Goal: Task Accomplishment & Management: Manage account settings

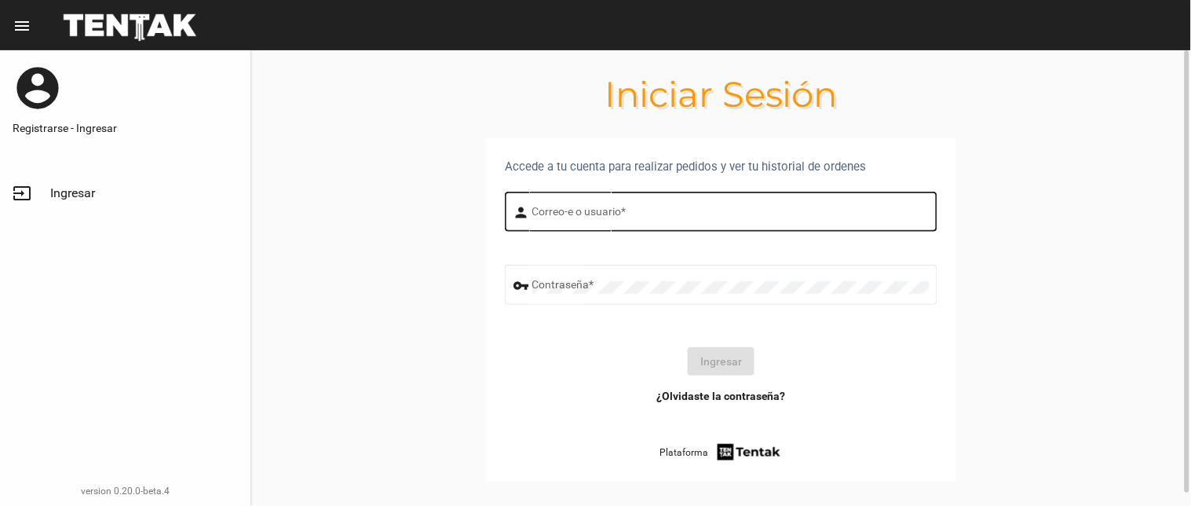
drag, startPoint x: 0, startPoint y: 0, endPoint x: 583, endPoint y: 220, distance: 623.3
click at [583, 220] on input "Correo-e o usuario *" at bounding box center [730, 214] width 397 height 13
type input "flopyganora"
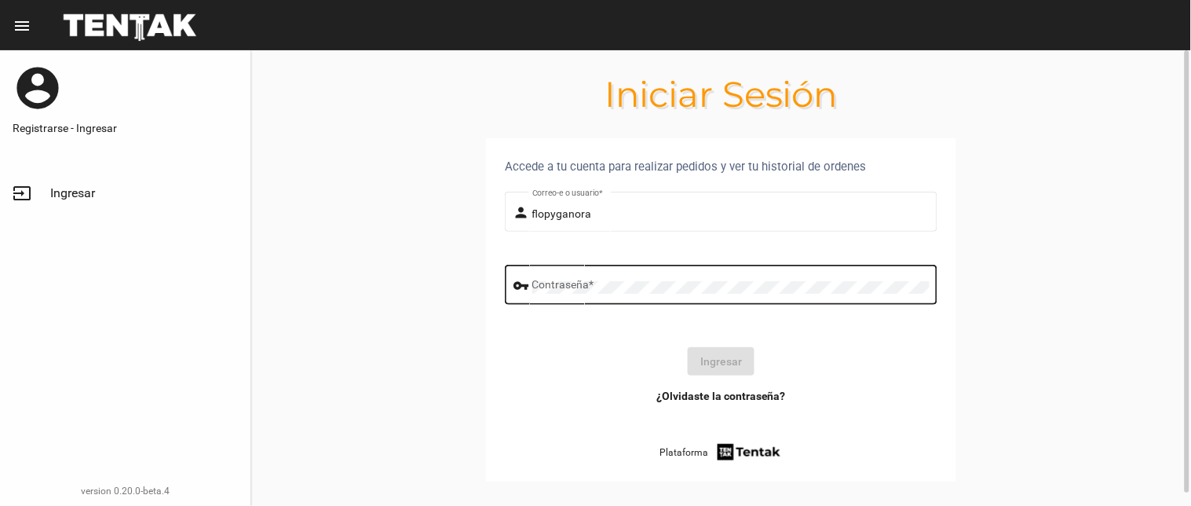
click at [599, 303] on div "Contraseña *" at bounding box center [730, 282] width 397 height 43
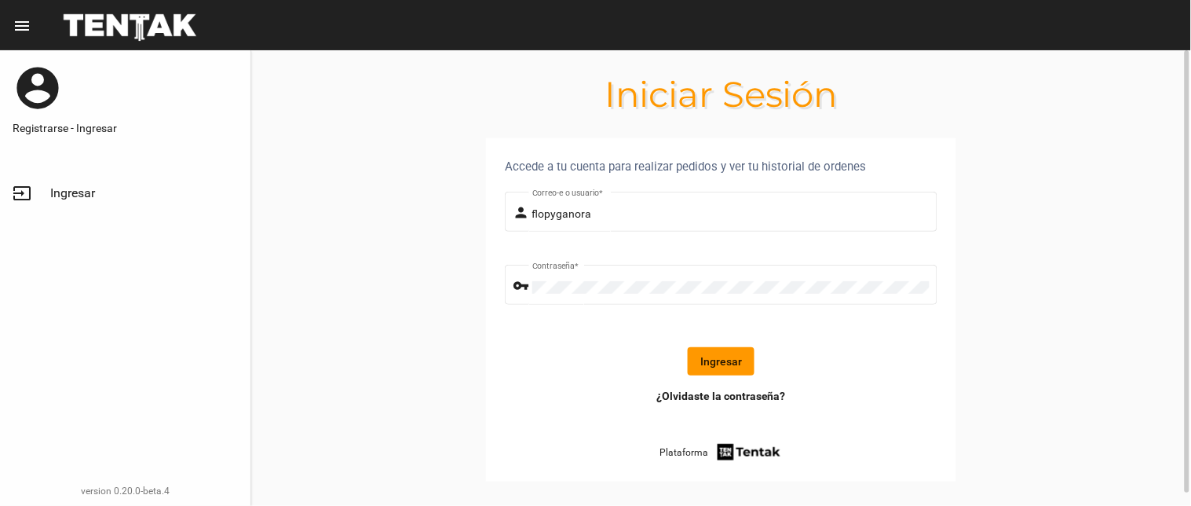
click at [721, 348] on button "Ingresar" at bounding box center [721, 361] width 67 height 28
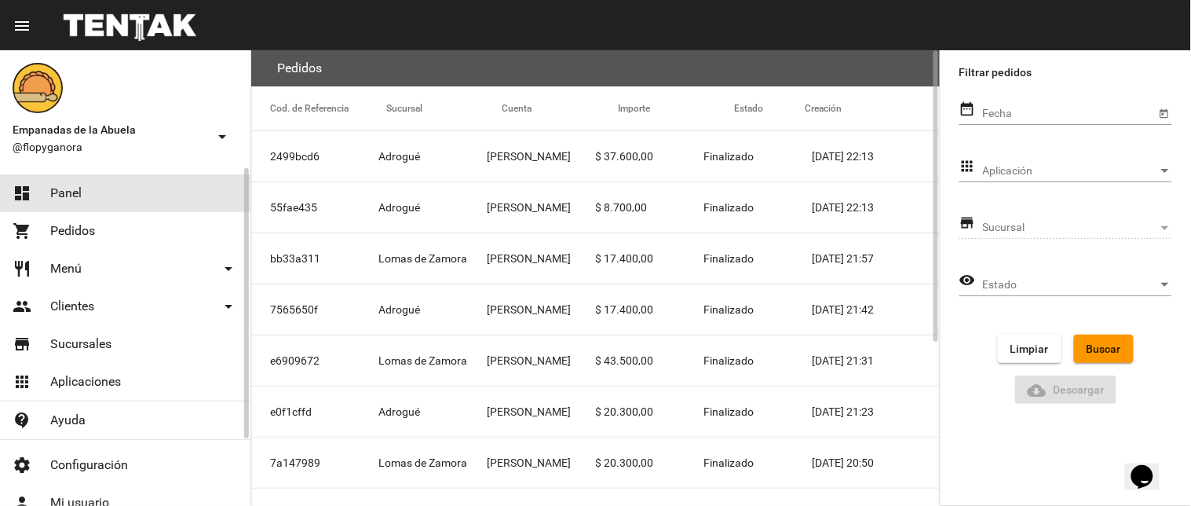
click at [199, 181] on link "dashboard Panel" at bounding box center [125, 193] width 250 height 38
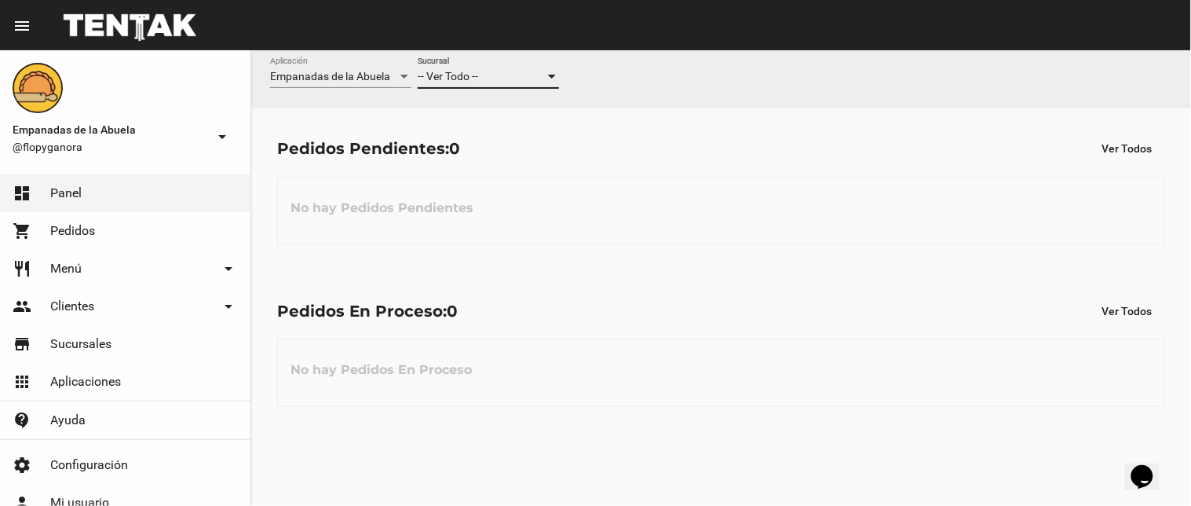
click at [530, 73] on div "-- Ver Todo --" at bounding box center [481, 77] width 127 height 13
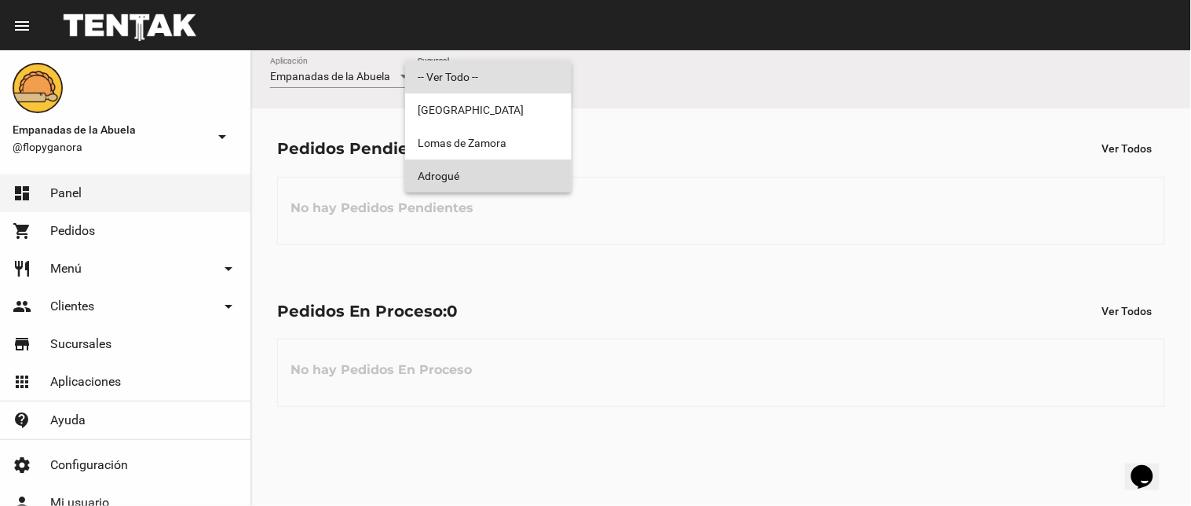
click at [483, 170] on span "Adrogué" at bounding box center [488, 175] width 141 height 33
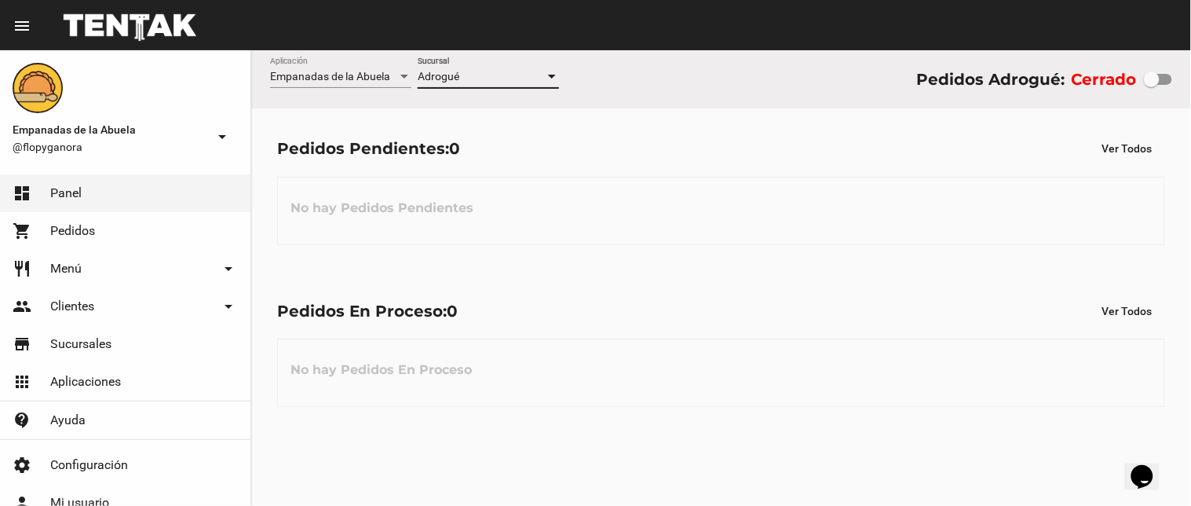
click at [1144, 73] on div at bounding box center [1152, 79] width 16 height 16
click at [1151, 85] on input "checkbox" at bounding box center [1151, 85] width 1 height 1
click at [1148, 89] on div "Cerrado" at bounding box center [1122, 79] width 100 height 25
click at [1141, 82] on div "Cerrado" at bounding box center [1122, 79] width 100 height 25
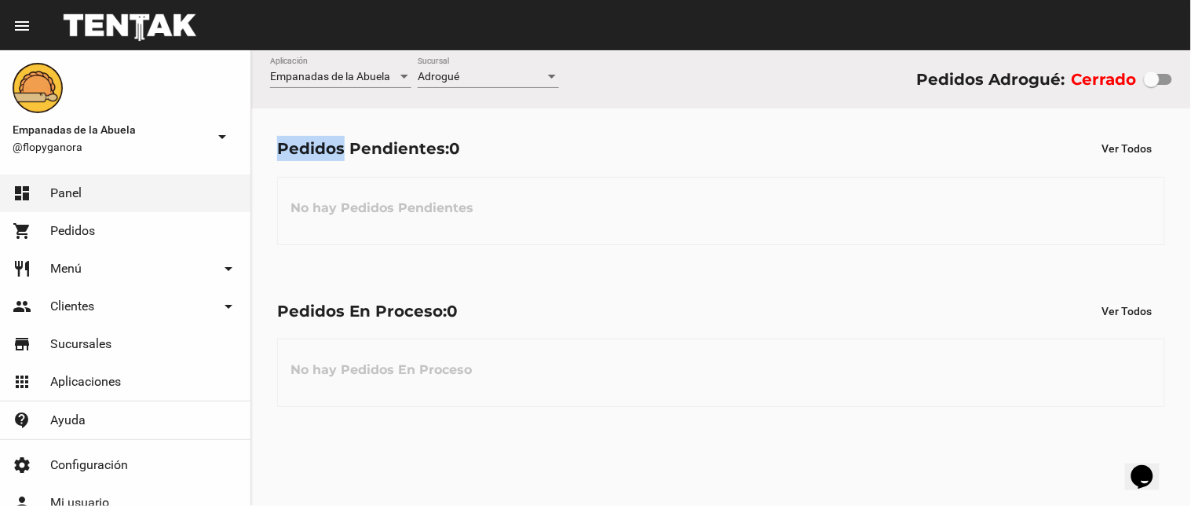
click at [1148, 82] on div at bounding box center [1152, 79] width 16 height 16
click at [1151, 85] on input "checkbox" at bounding box center [1151, 85] width 1 height 1
checkbox input "true"
click at [661, 349] on div "No hay Pedidos En Proceso" at bounding box center [721, 372] width 888 height 68
click at [403, 212] on h3 "No hay Pedidos Pendientes" at bounding box center [382, 207] width 208 height 47
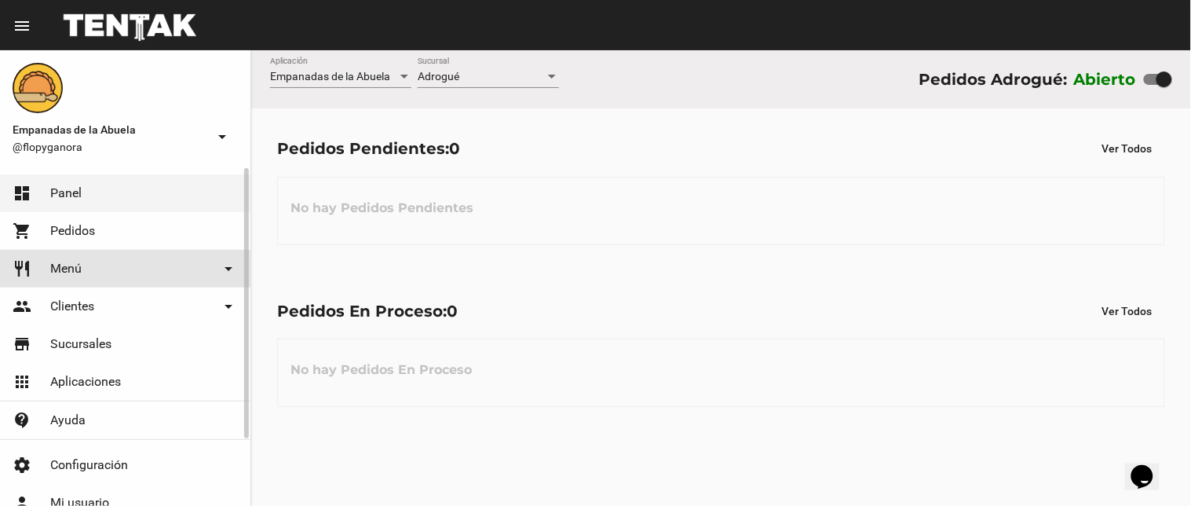
click at [119, 272] on link "restaurant Menú arrow_drop_down" at bounding box center [125, 269] width 250 height 38
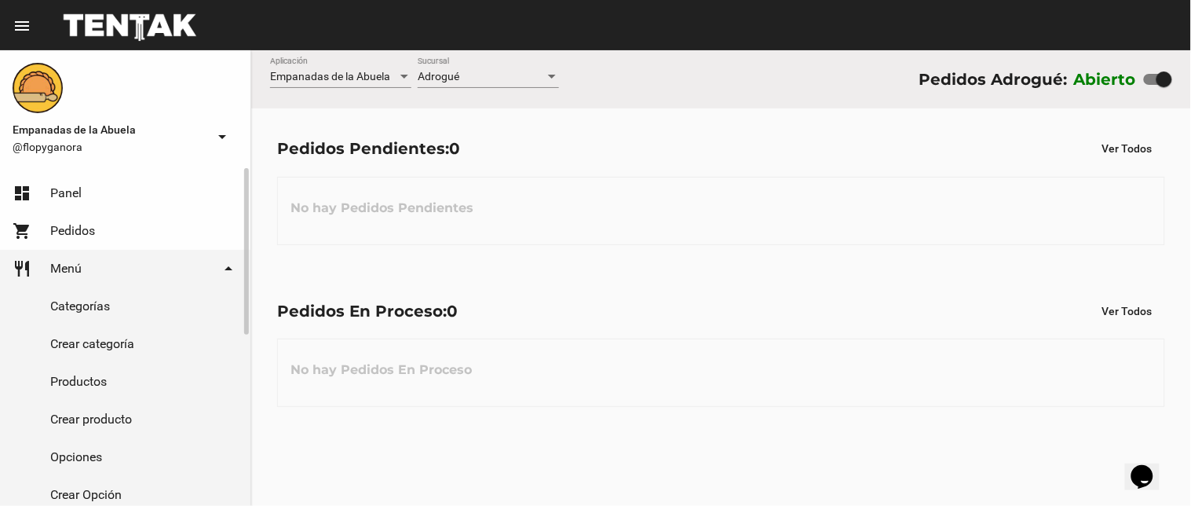
click at [119, 304] on link "Categorías" at bounding box center [125, 306] width 250 height 38
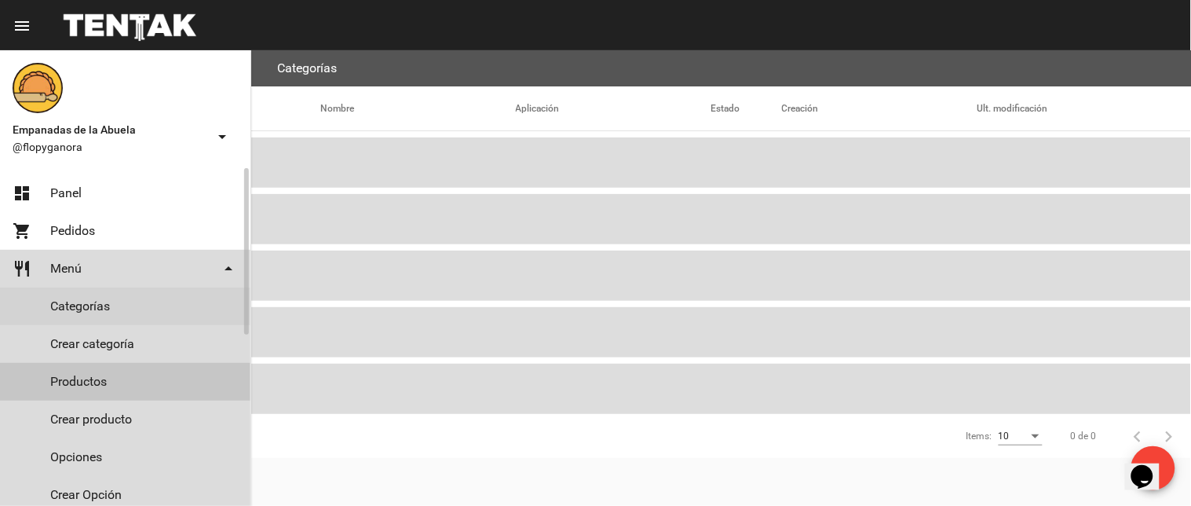
click at [132, 382] on link "Productos" at bounding box center [125, 382] width 250 height 38
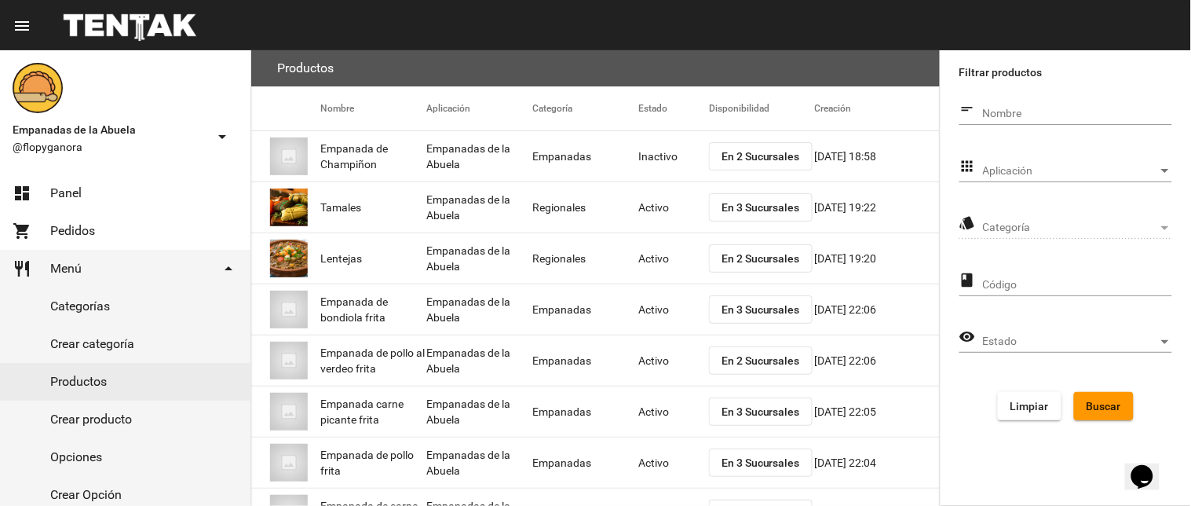
click at [1025, 226] on span "Categoría" at bounding box center [1070, 227] width 175 height 13
click at [1082, 170] on span "Aplicación" at bounding box center [1070, 171] width 175 height 13
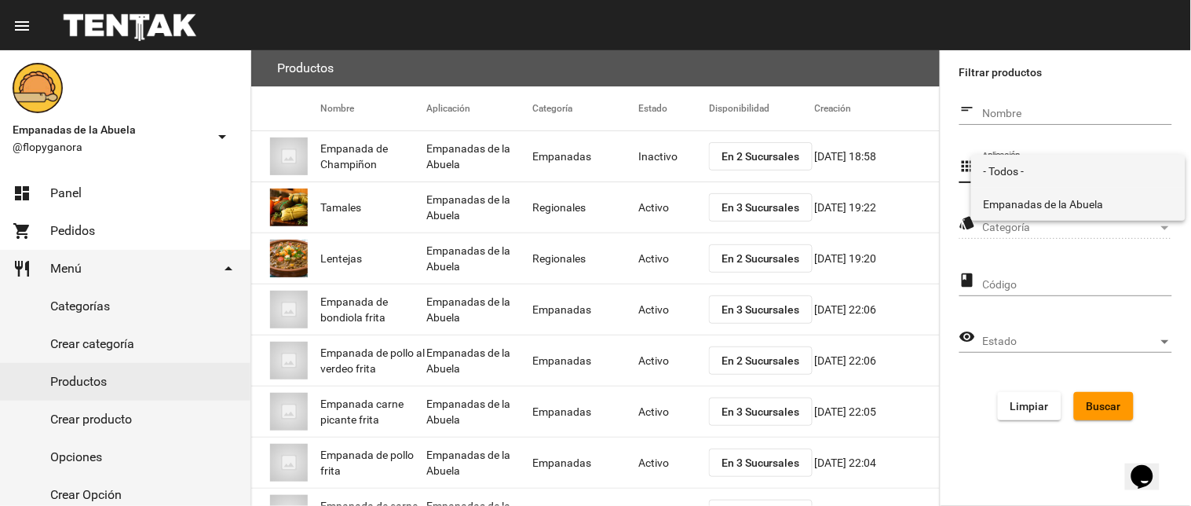
click at [1057, 201] on span "Empanadas de la Abuela" at bounding box center [1078, 204] width 189 height 33
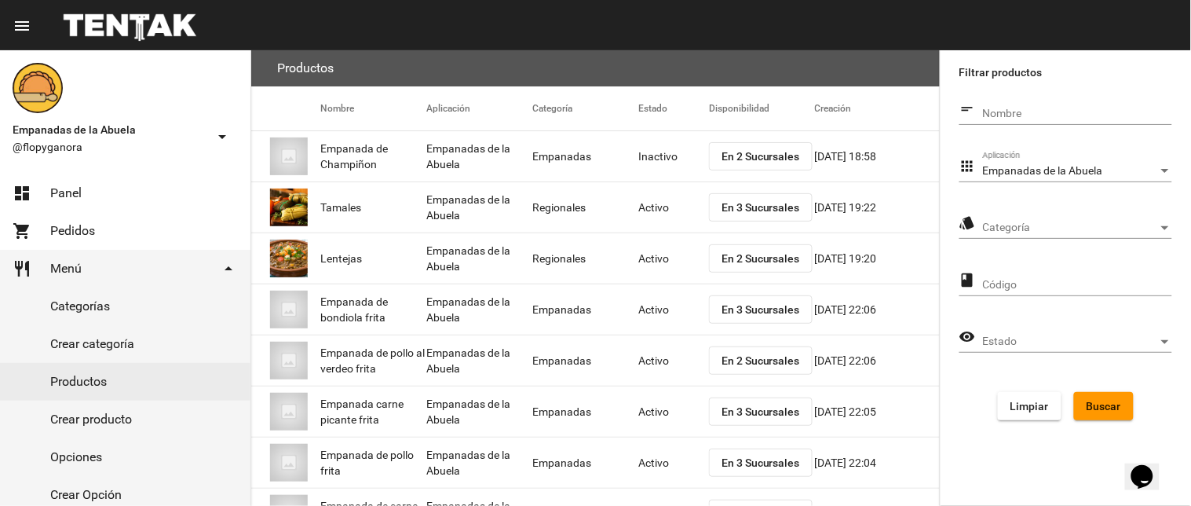
click at [1055, 212] on div "Categoría Categoría" at bounding box center [1077, 223] width 189 height 31
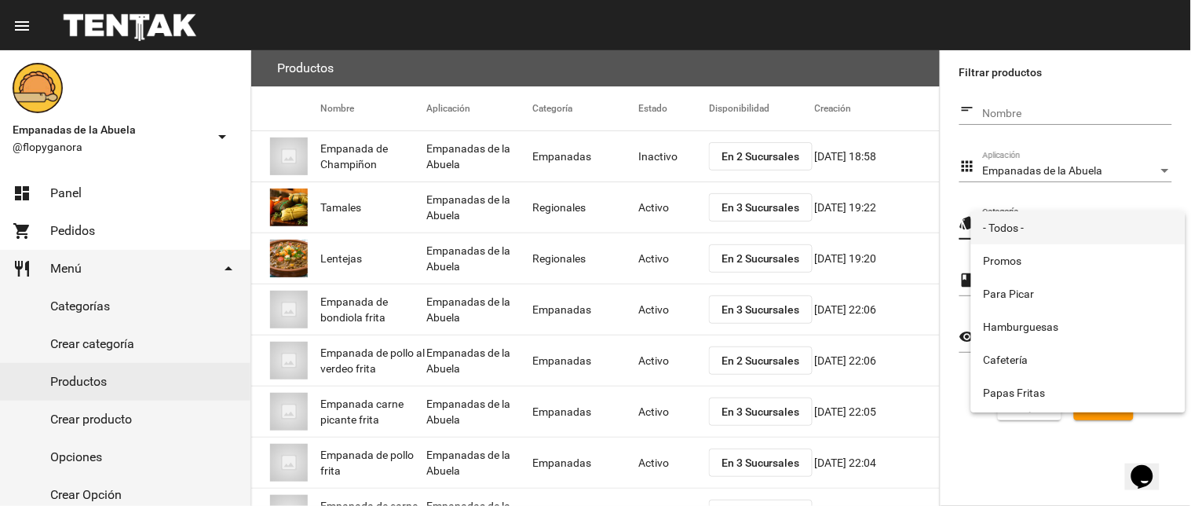
click at [989, 450] on div at bounding box center [595, 253] width 1191 height 506
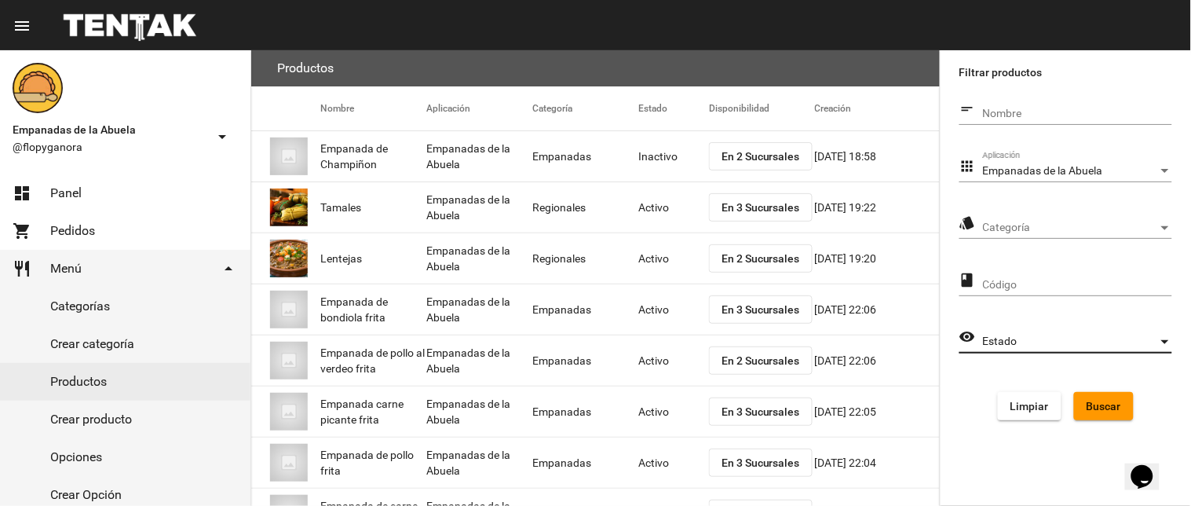
click at [1022, 341] on span "Estado" at bounding box center [1070, 341] width 175 height 13
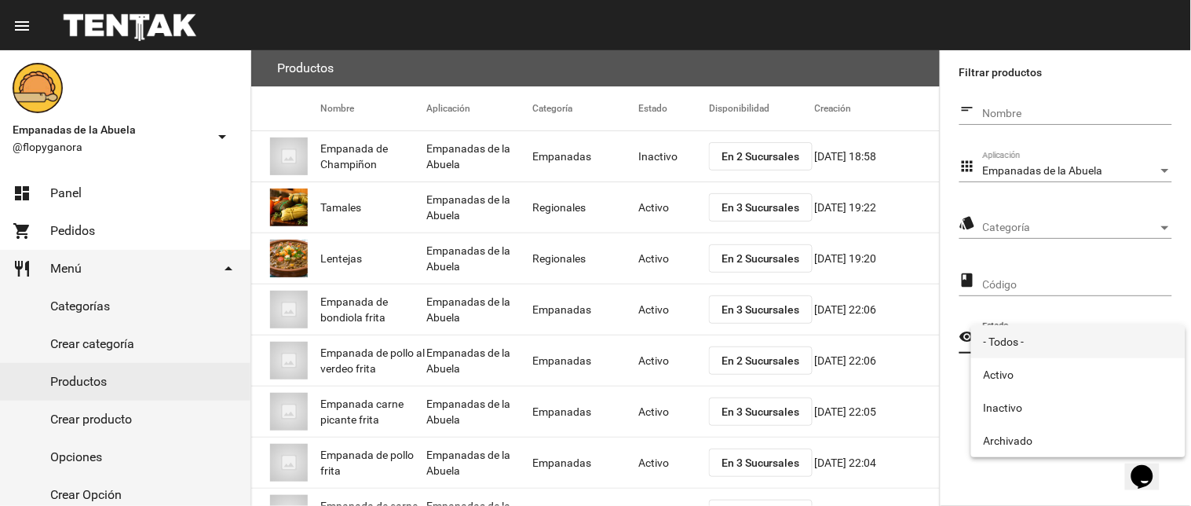
click at [997, 120] on div at bounding box center [595, 253] width 1191 height 506
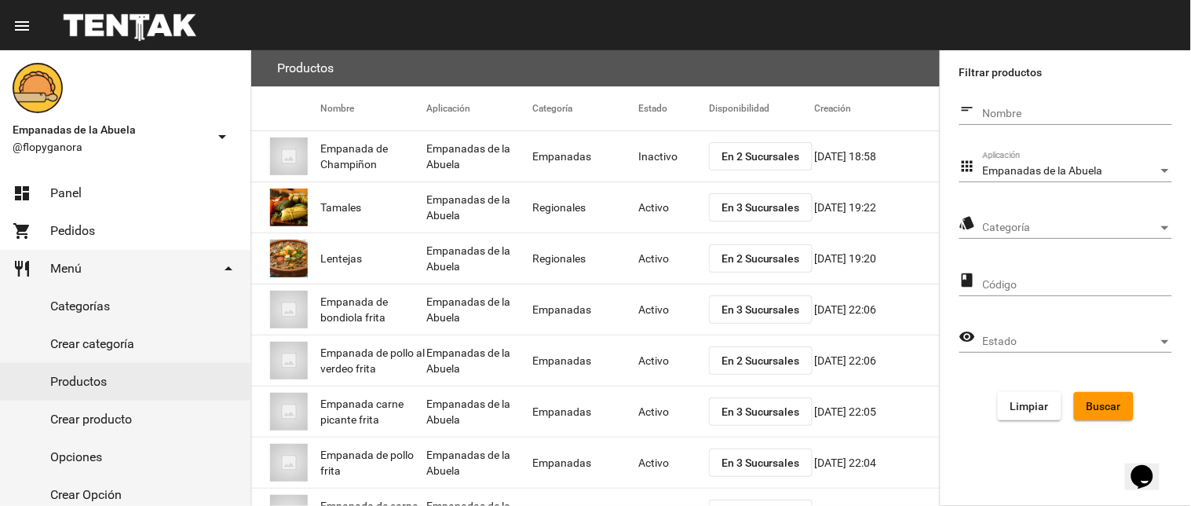
click at [1017, 106] on div "Nombre" at bounding box center [1077, 109] width 189 height 31
type input "TARTA"
click button "Buscar" at bounding box center [1104, 406] width 60 height 28
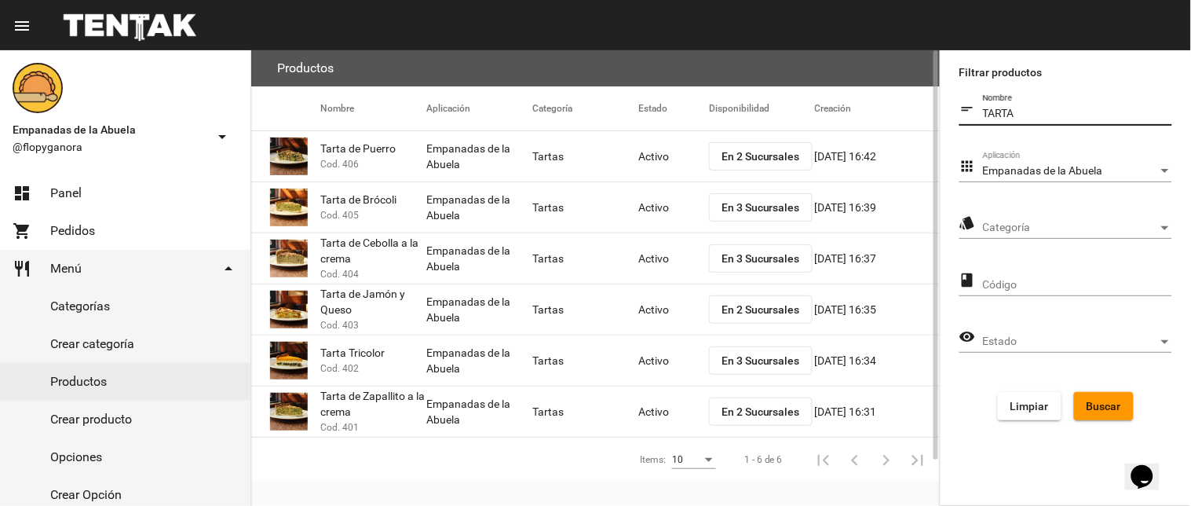
click at [351, 161] on span "Cod. 406" at bounding box center [339, 164] width 38 height 16
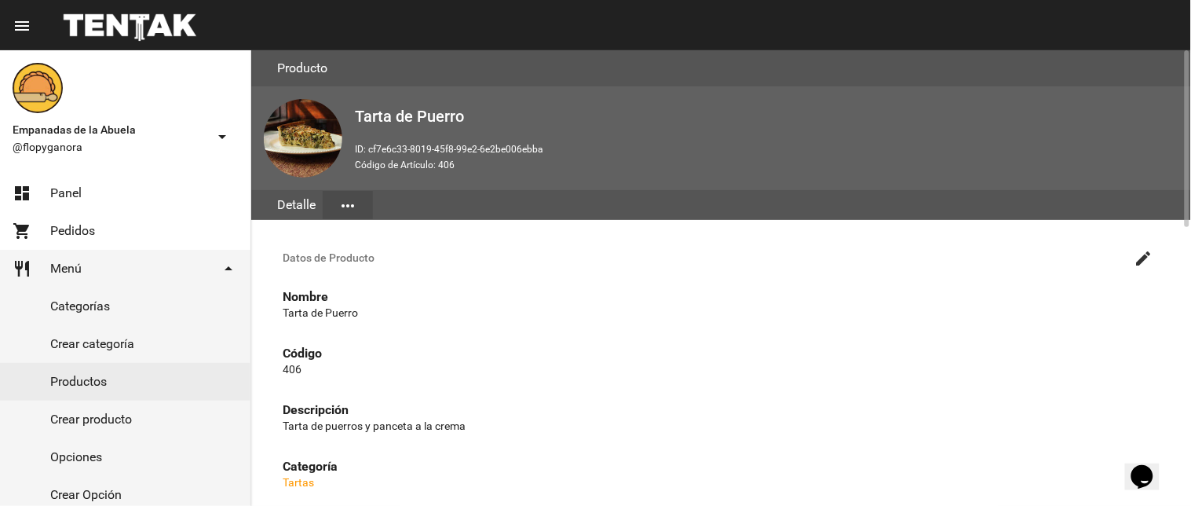
click at [349, 202] on mat-icon "more_horiz" at bounding box center [347, 205] width 19 height 19
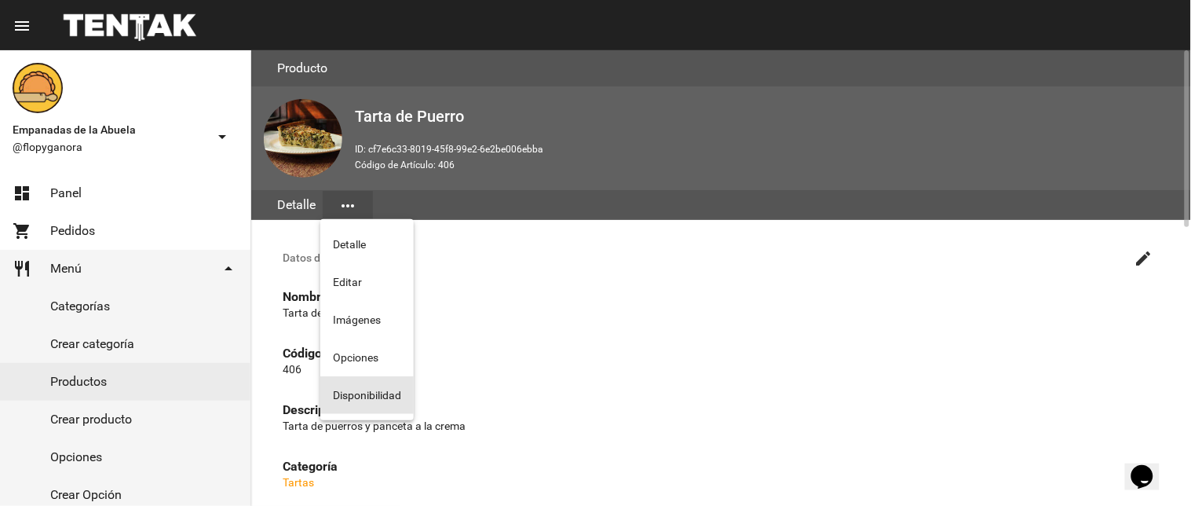
click at [352, 388] on button "Disponibilidad" at bounding box center [366, 395] width 93 height 38
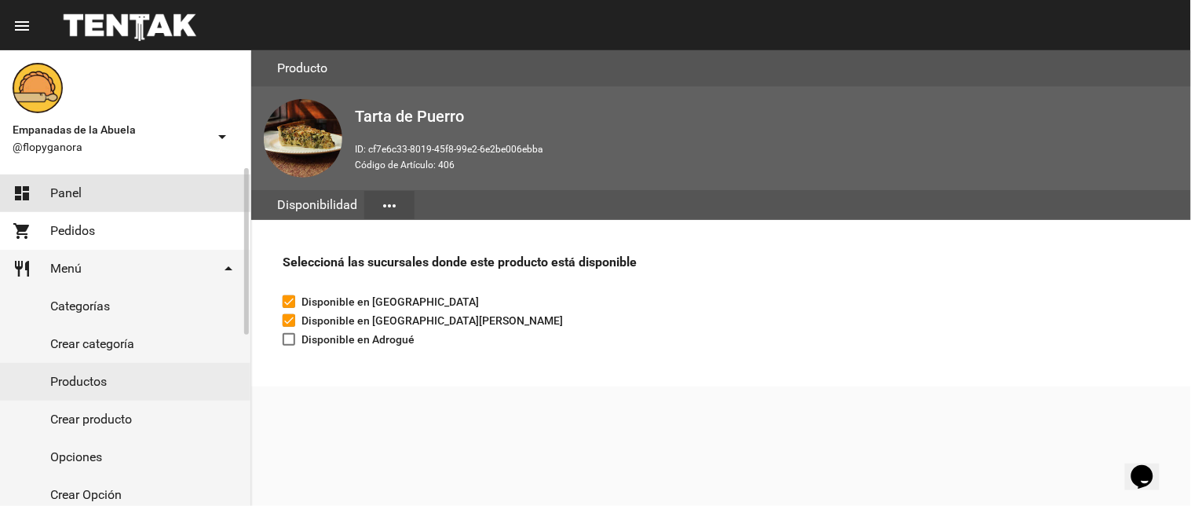
click at [87, 192] on link "dashboard Panel" at bounding box center [125, 193] width 250 height 38
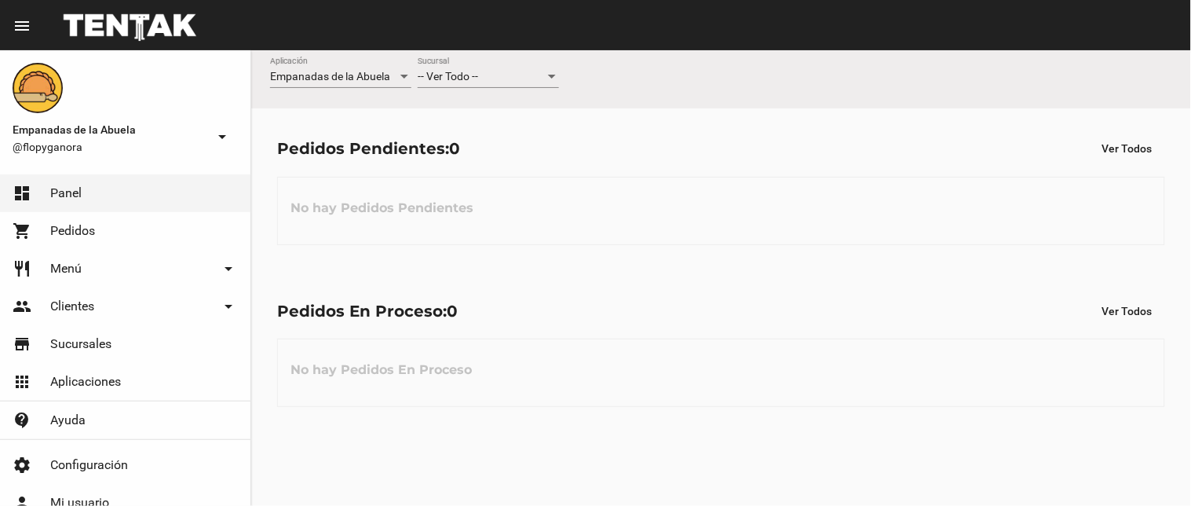
click at [536, 85] on div "-- Ver Todo -- Sucursal" at bounding box center [488, 72] width 141 height 31
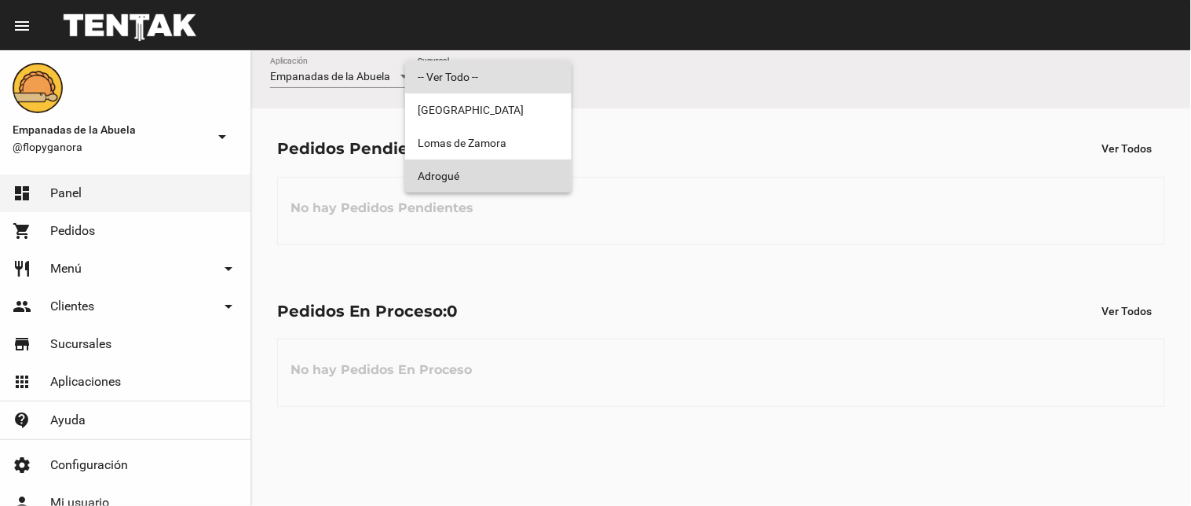
click at [524, 184] on span "Adrogué" at bounding box center [488, 175] width 141 height 33
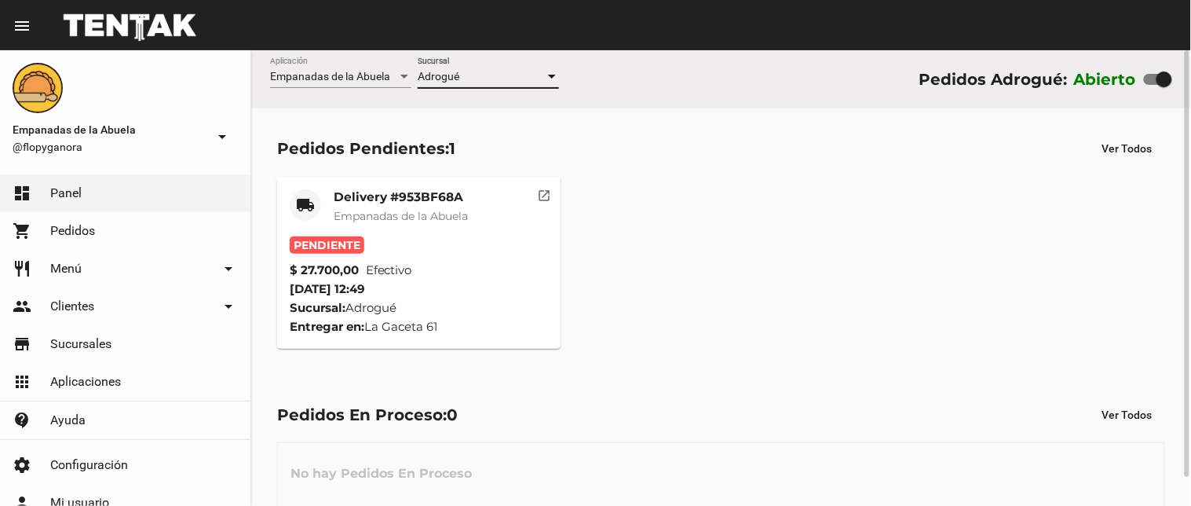
click at [476, 74] on div "Adrogué" at bounding box center [481, 77] width 127 height 13
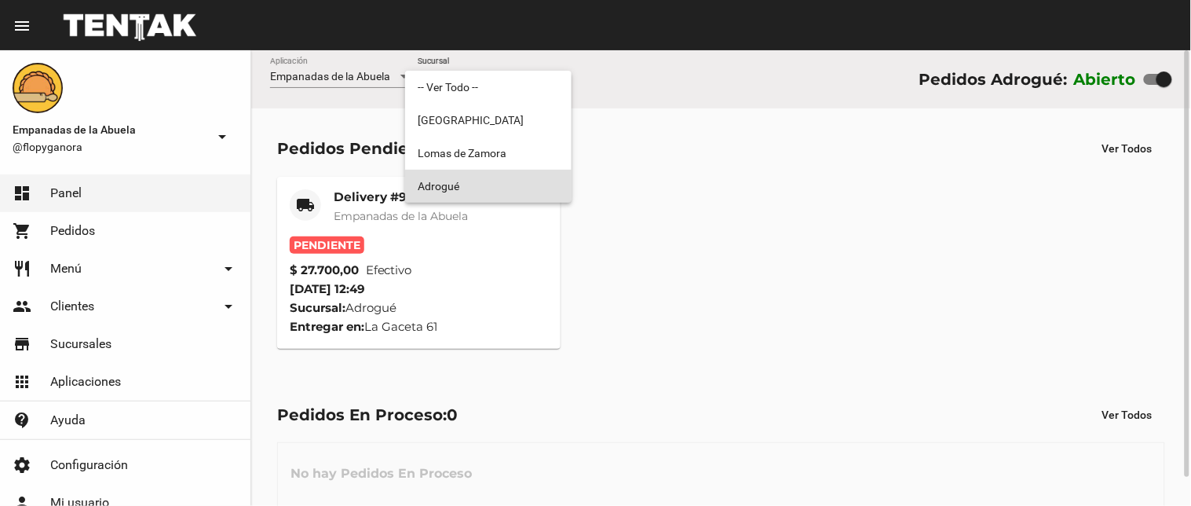
drag, startPoint x: 514, startPoint y: 244, endPoint x: 537, endPoint y: 190, distance: 58.8
click at [517, 237] on div at bounding box center [595, 253] width 1191 height 506
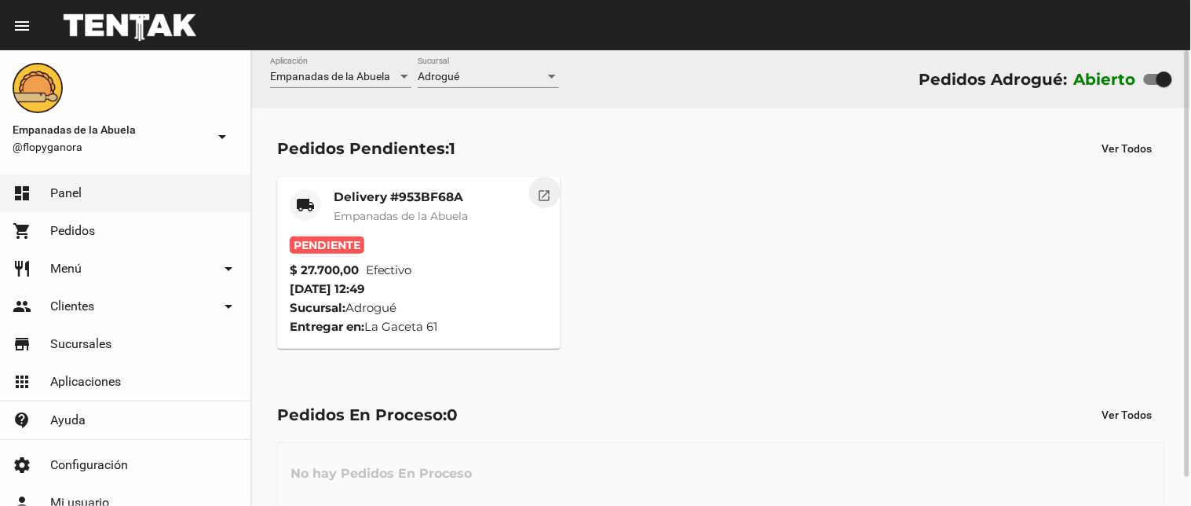
click at [543, 192] on mat-icon "open_in_new" at bounding box center [545, 193] width 14 height 14
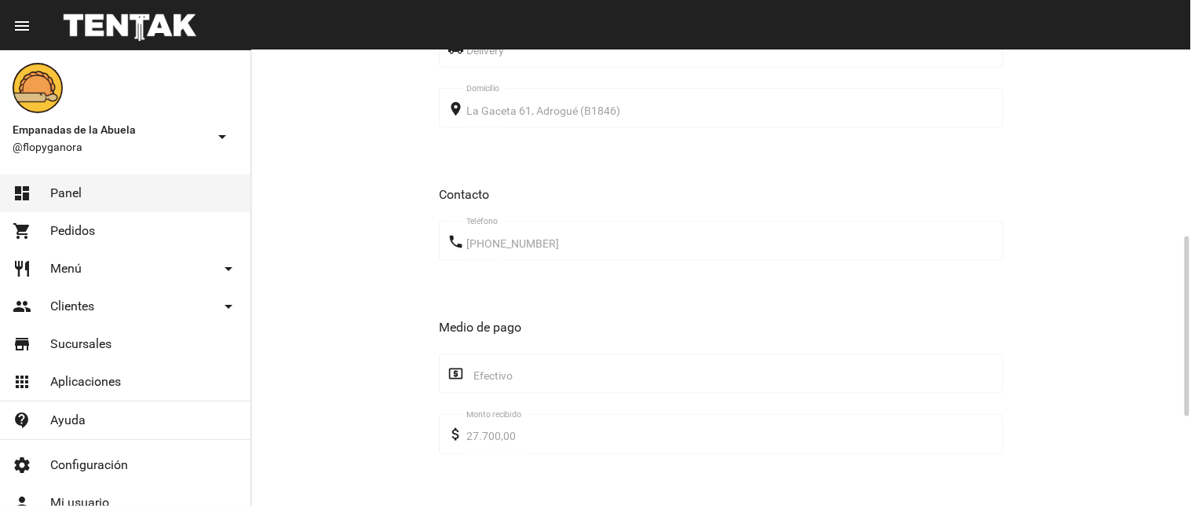
scroll to position [696, 0]
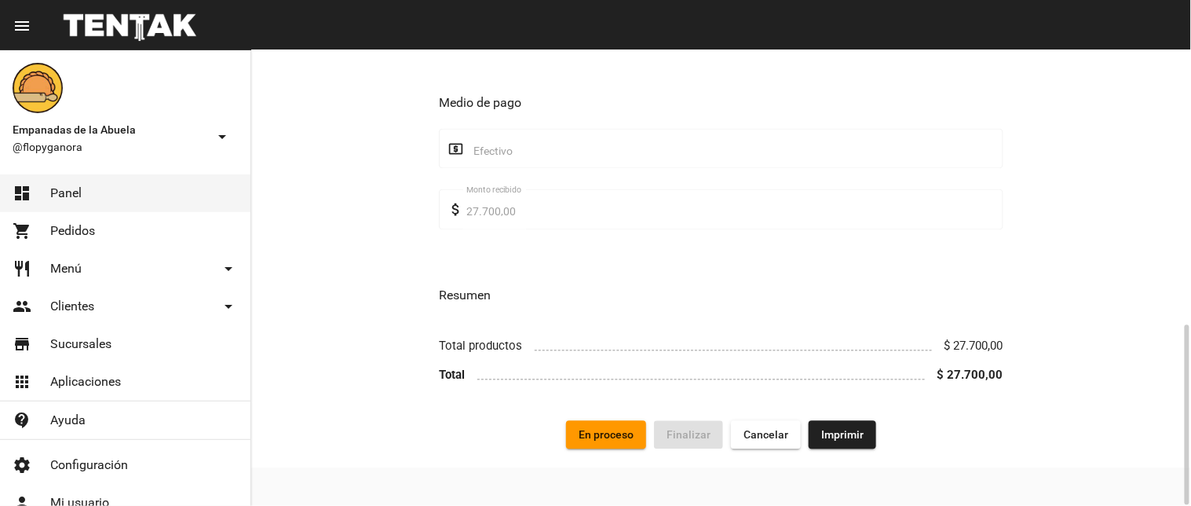
click at [821, 430] on span "Imprimir" at bounding box center [842, 435] width 42 height 13
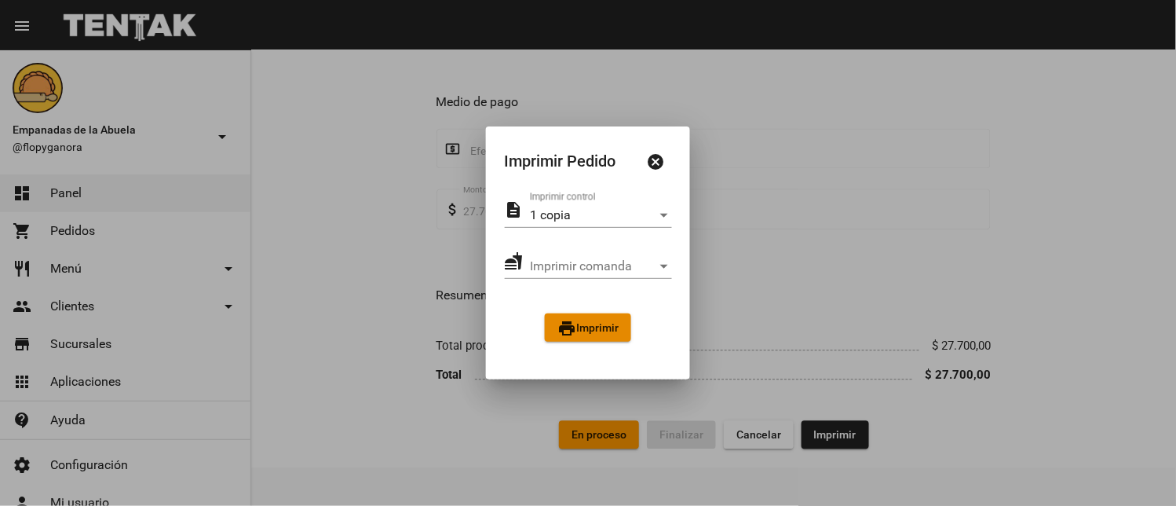
click at [622, 327] on button "print Imprimir" at bounding box center [588, 327] width 86 height 28
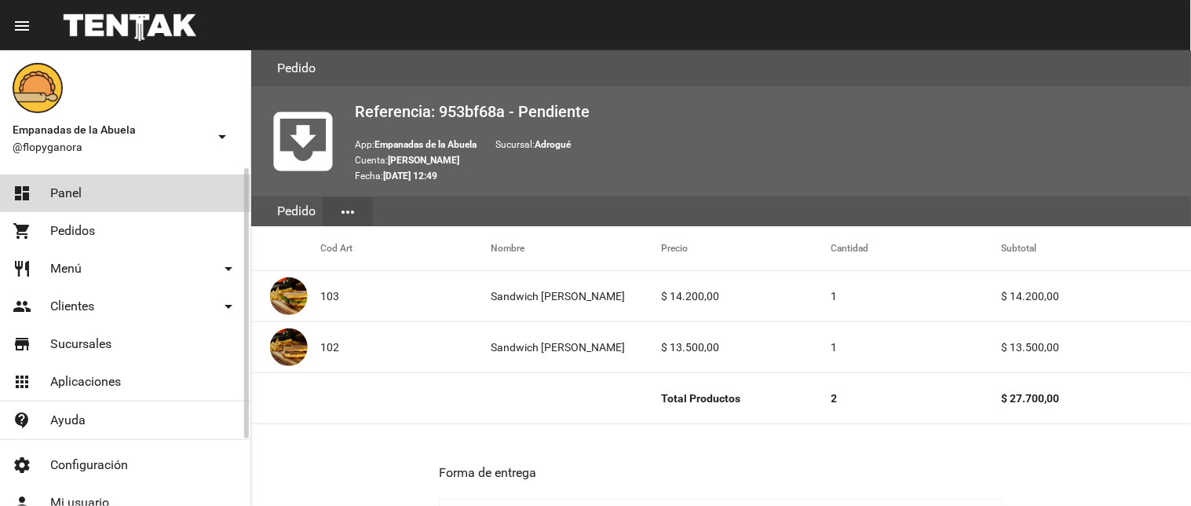
click at [173, 198] on link "dashboard Panel" at bounding box center [125, 193] width 250 height 38
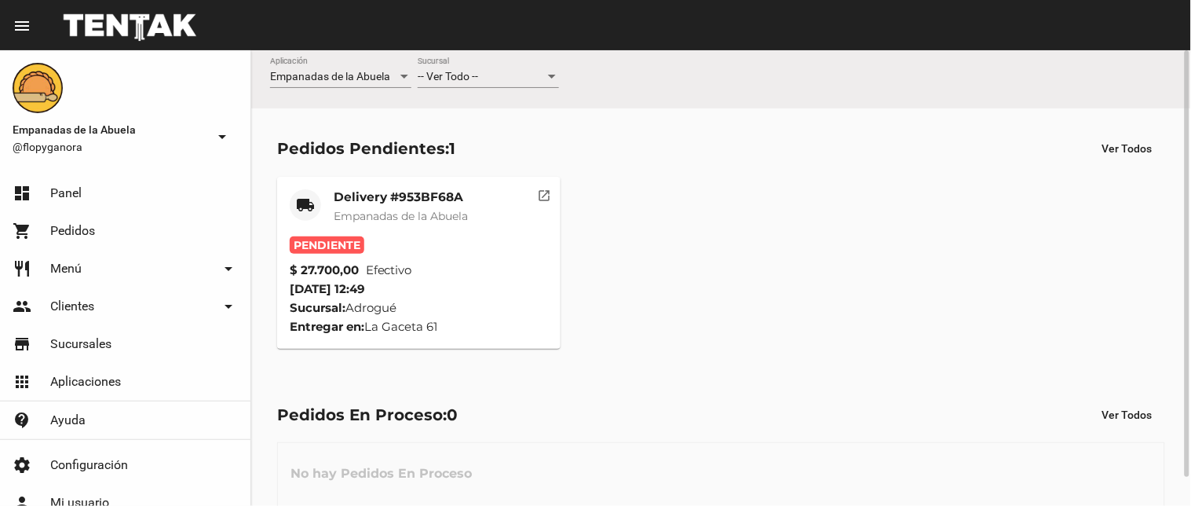
click at [543, 196] on mat-icon "open_in_new" at bounding box center [545, 193] width 14 height 14
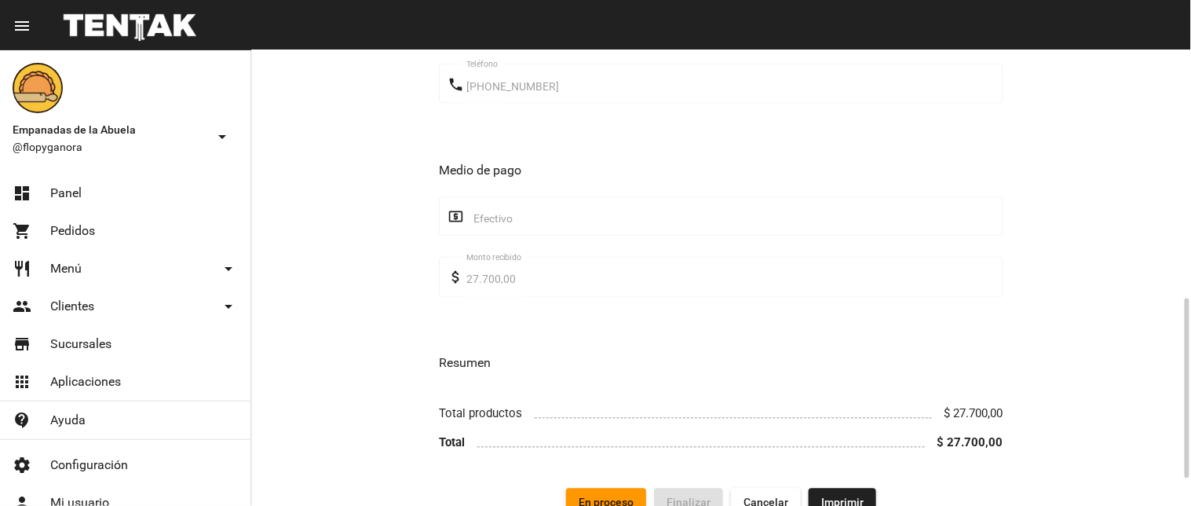
scroll to position [696, 0]
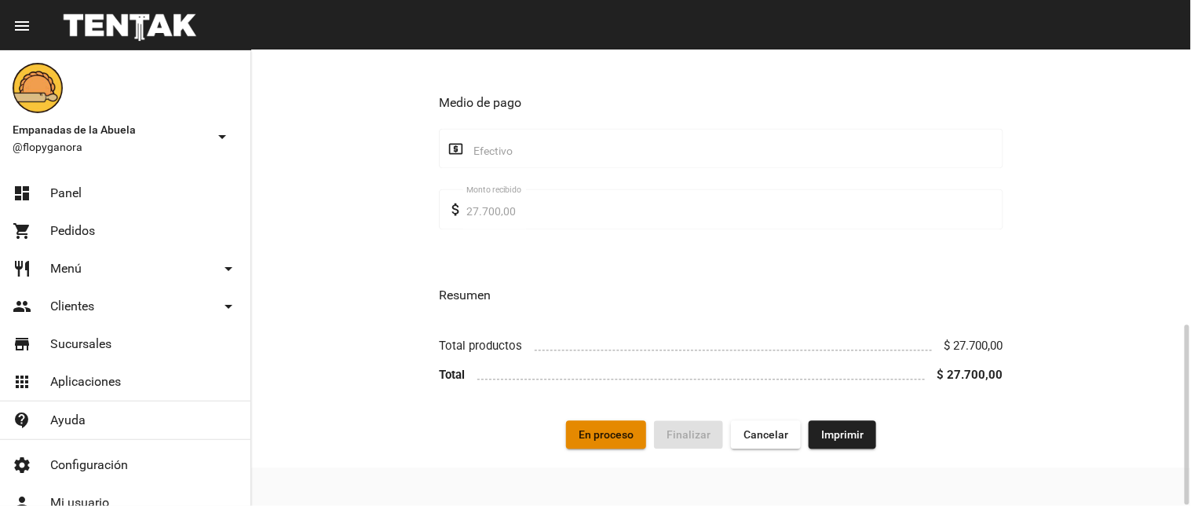
click at [589, 436] on span "En proceso" at bounding box center [606, 435] width 55 height 13
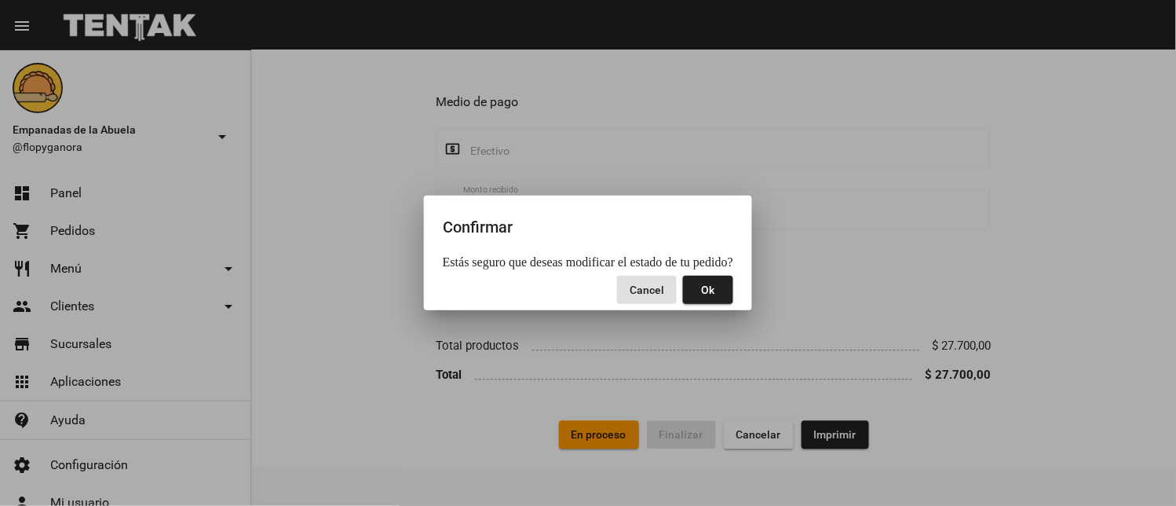
click at [699, 290] on button "Ok" at bounding box center [708, 290] width 50 height 28
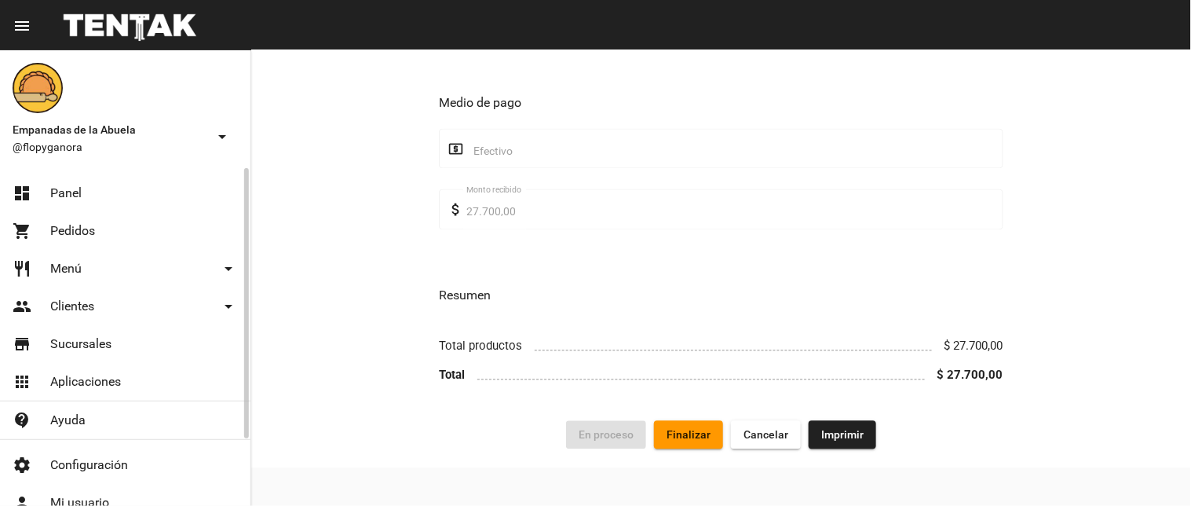
click at [108, 198] on link "dashboard Panel" at bounding box center [125, 193] width 250 height 38
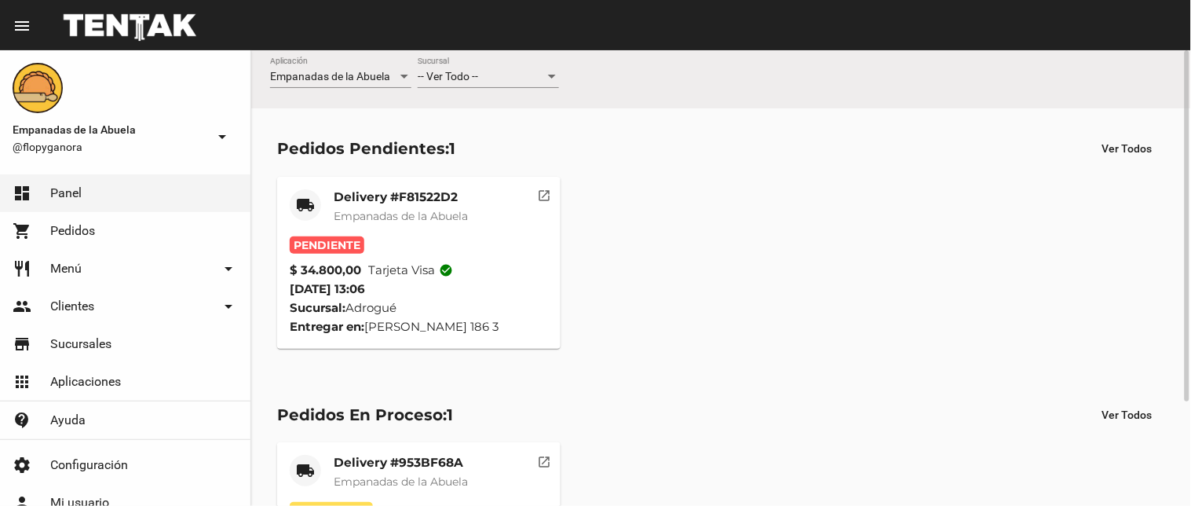
click at [537, 192] on button "open_in_new" at bounding box center [544, 192] width 31 height 31
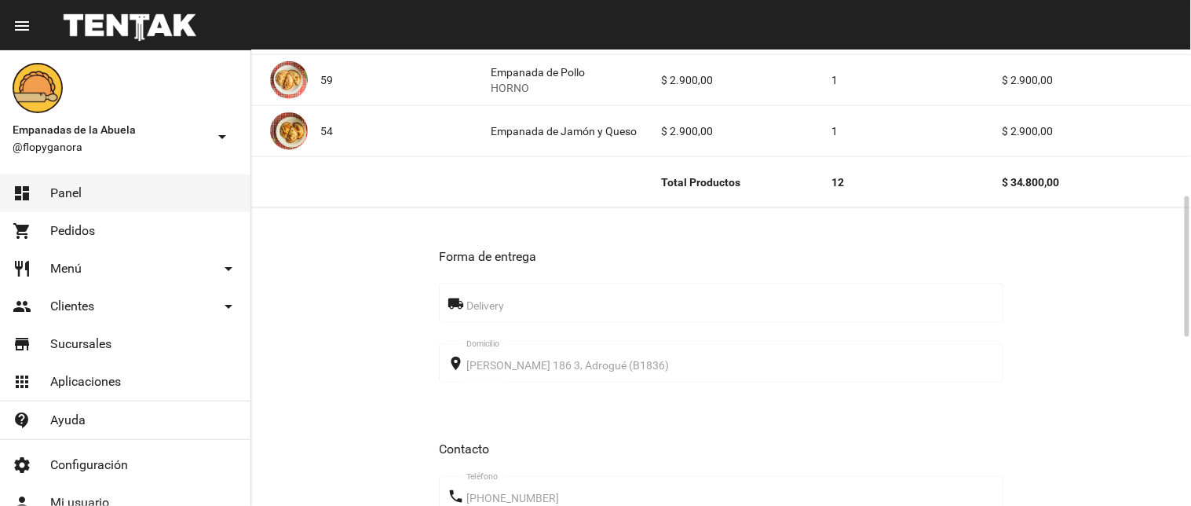
scroll to position [1013, 0]
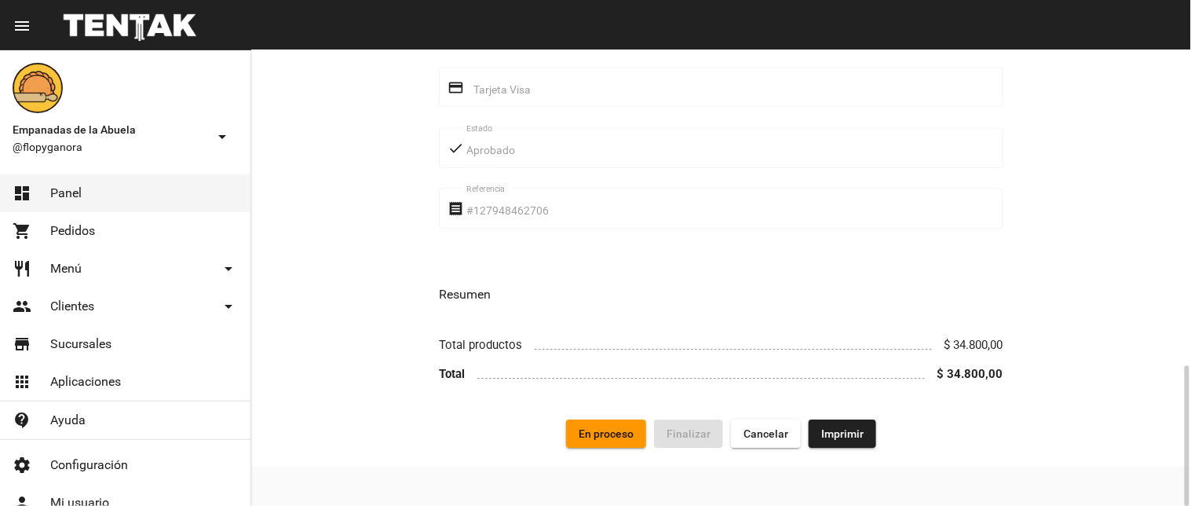
click at [823, 434] on span "Imprimir" at bounding box center [842, 433] width 42 height 13
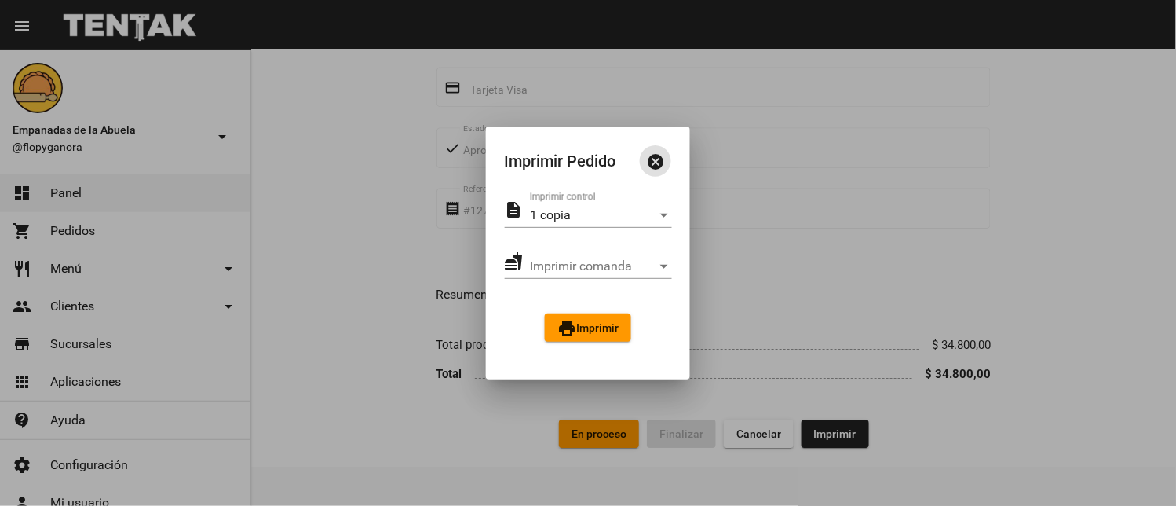
click at [561, 324] on mat-icon "print" at bounding box center [566, 328] width 19 height 19
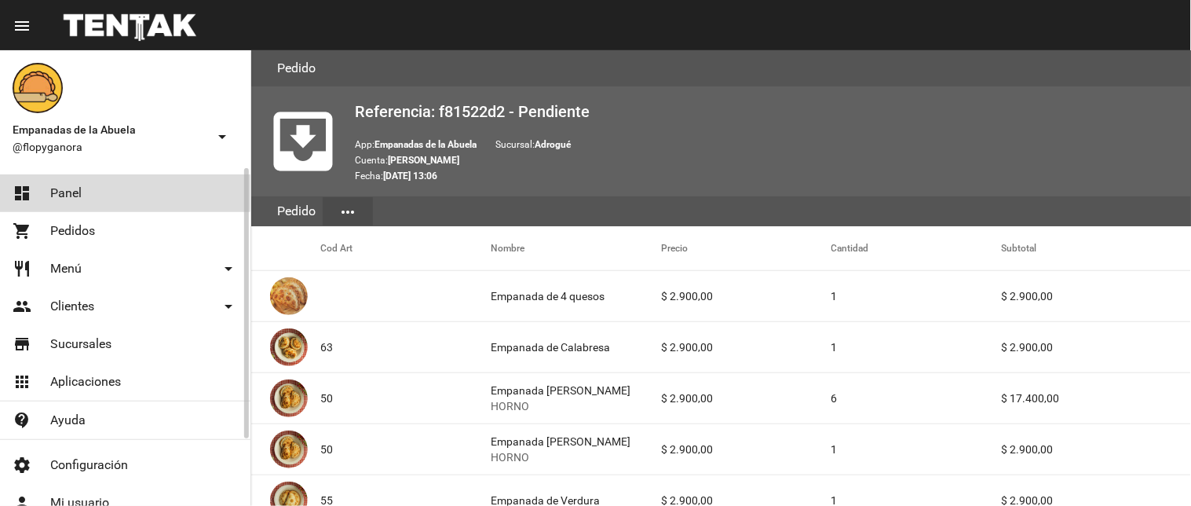
click at [37, 184] on link "dashboard Panel" at bounding box center [125, 193] width 250 height 38
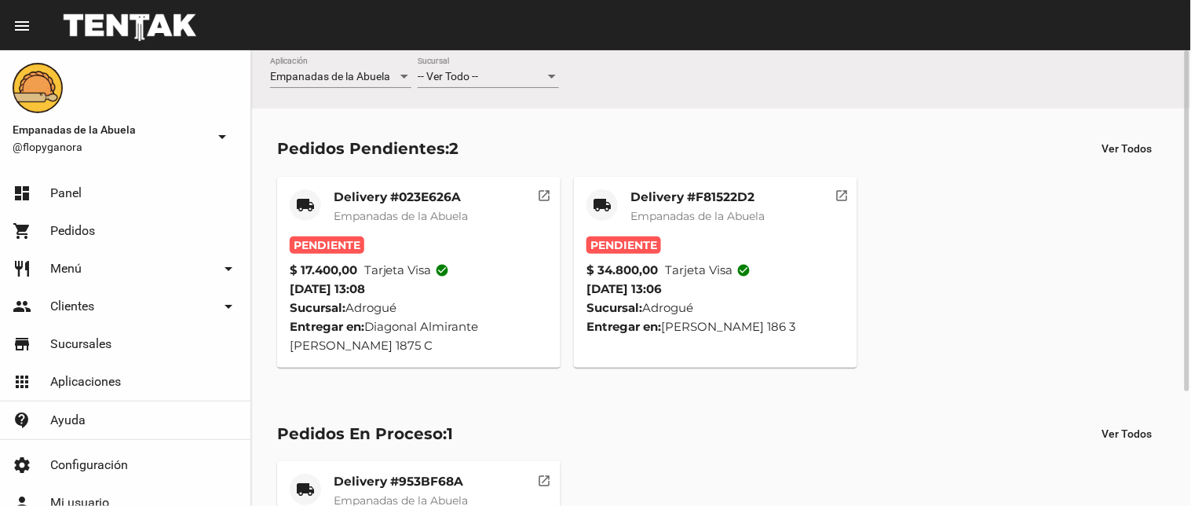
click at [823, 229] on mat-card-header "local_shipping Delivery #F81522D2 Empanadas de la Abuela" at bounding box center [715, 212] width 258 height 47
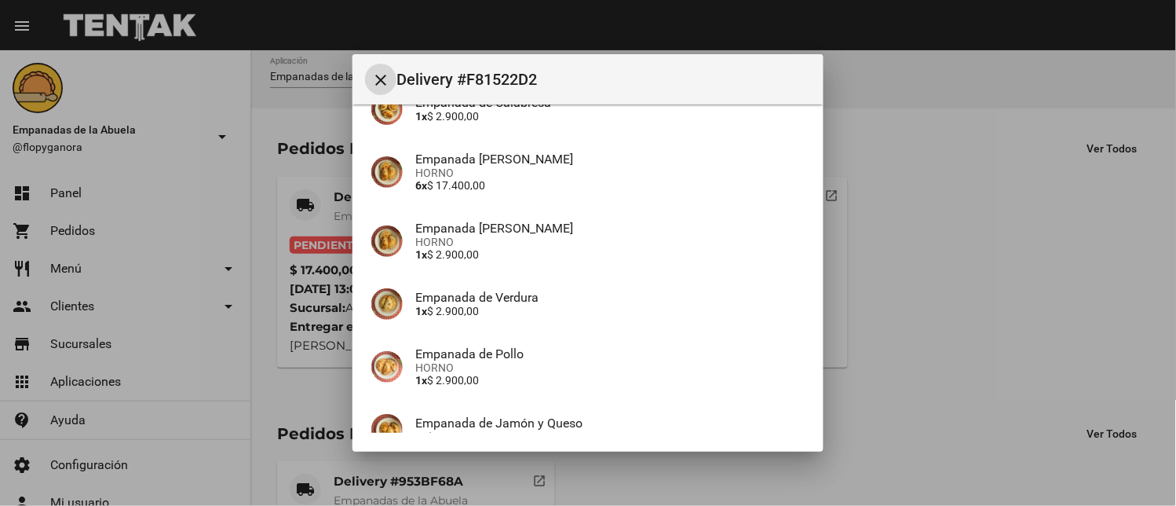
scroll to position [359, 0]
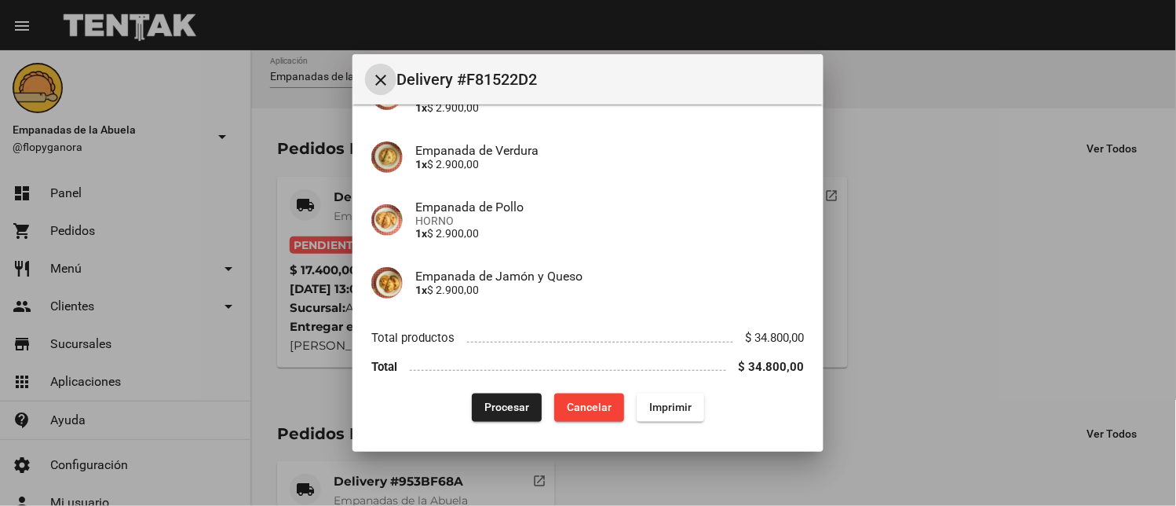
click at [498, 401] on span "Procesar" at bounding box center [506, 407] width 45 height 13
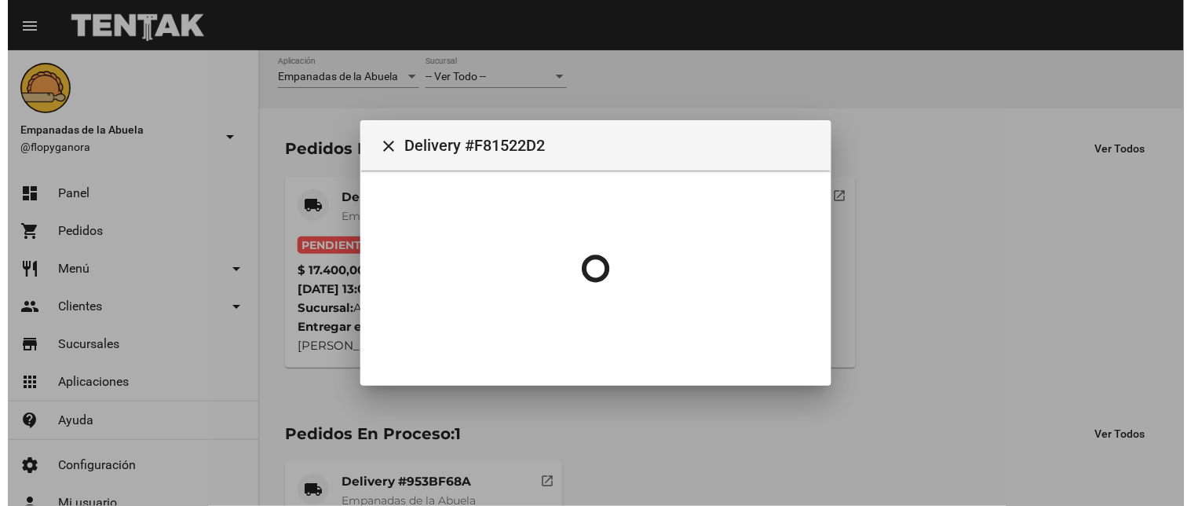
scroll to position [0, 0]
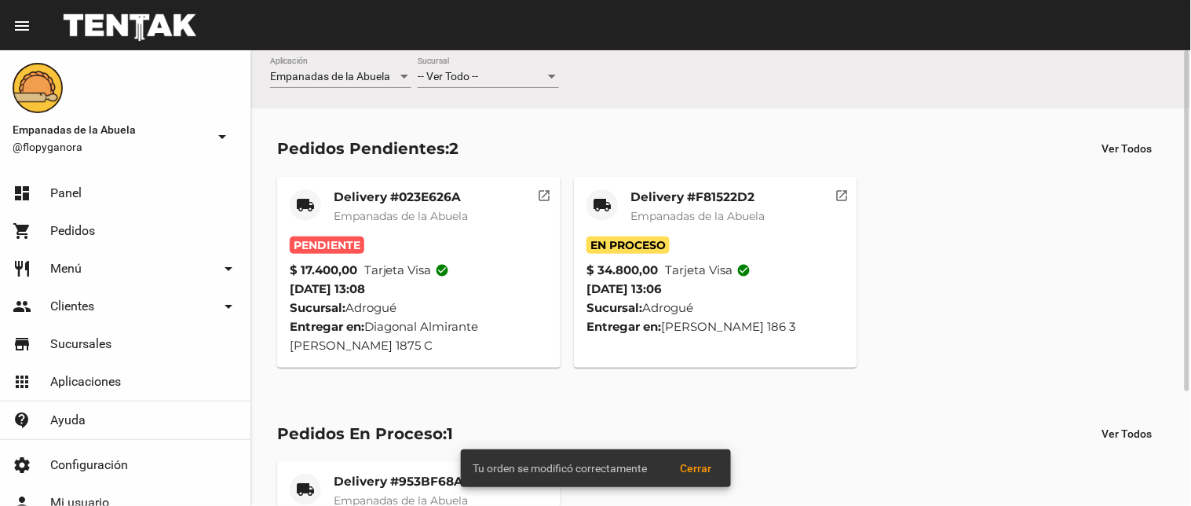
click at [542, 188] on mat-icon "open_in_new" at bounding box center [545, 193] width 14 height 14
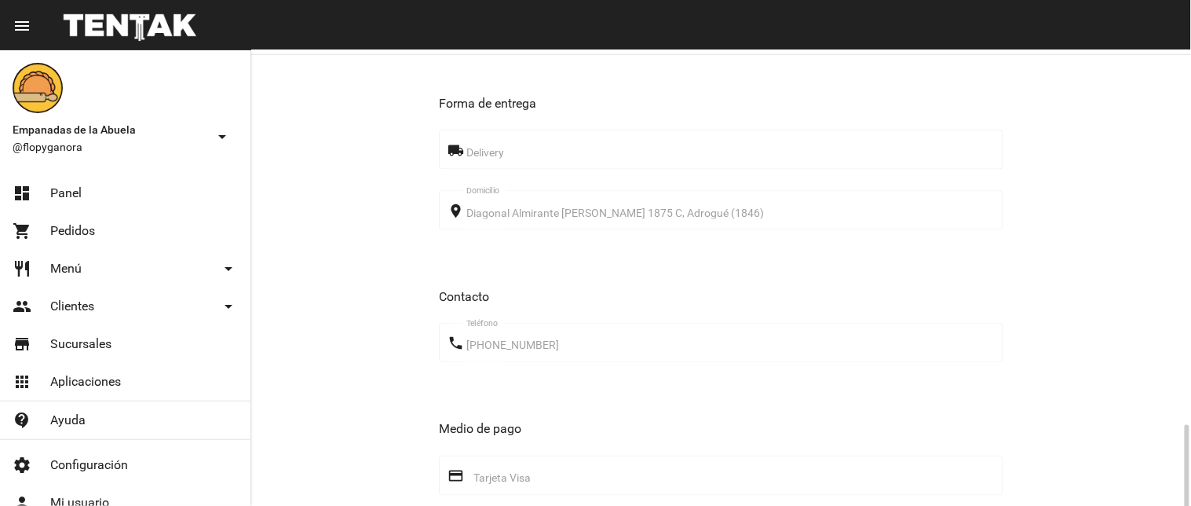
scroll to position [859, 0]
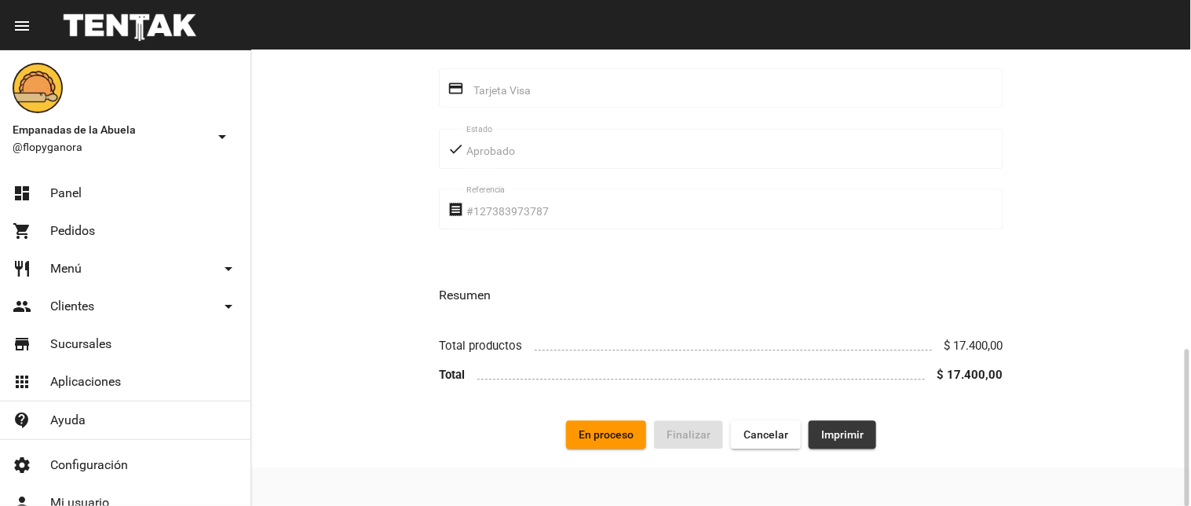
click at [829, 442] on button "Imprimir" at bounding box center [843, 434] width 68 height 28
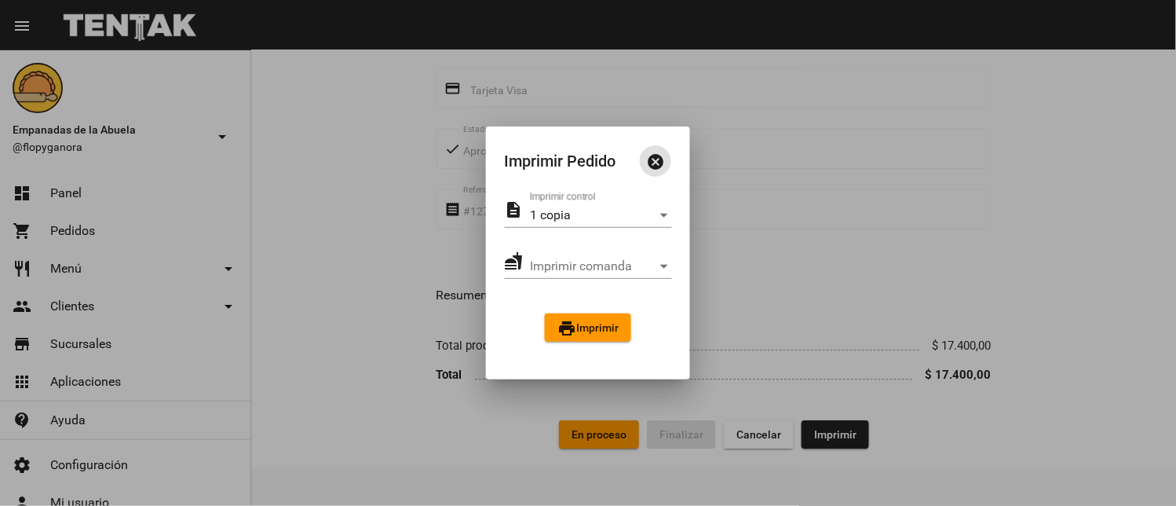
click at [611, 338] on button "print Imprimir" at bounding box center [588, 327] width 86 height 28
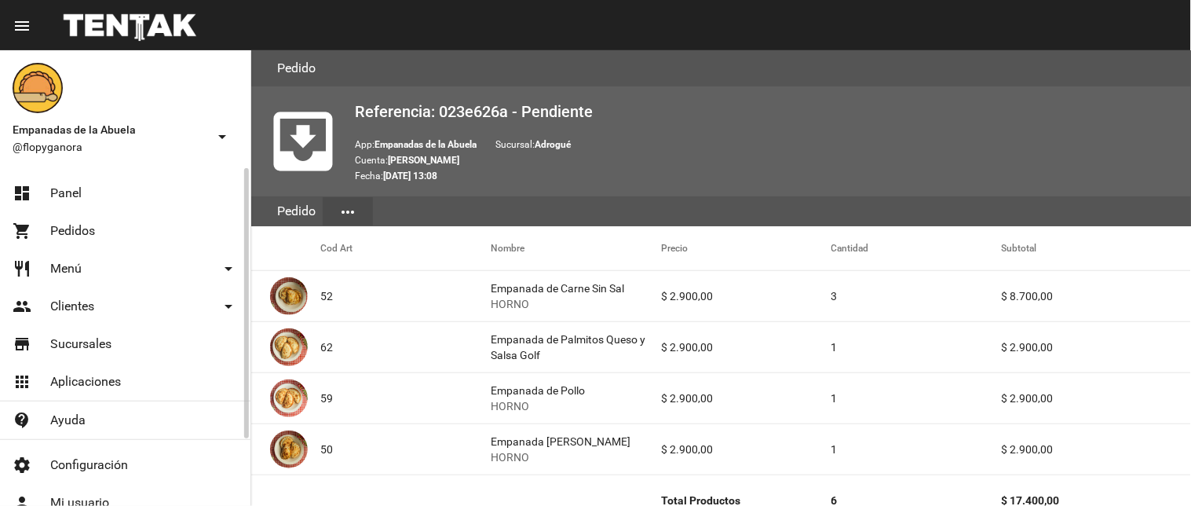
click at [86, 190] on link "dashboard Panel" at bounding box center [125, 193] width 250 height 38
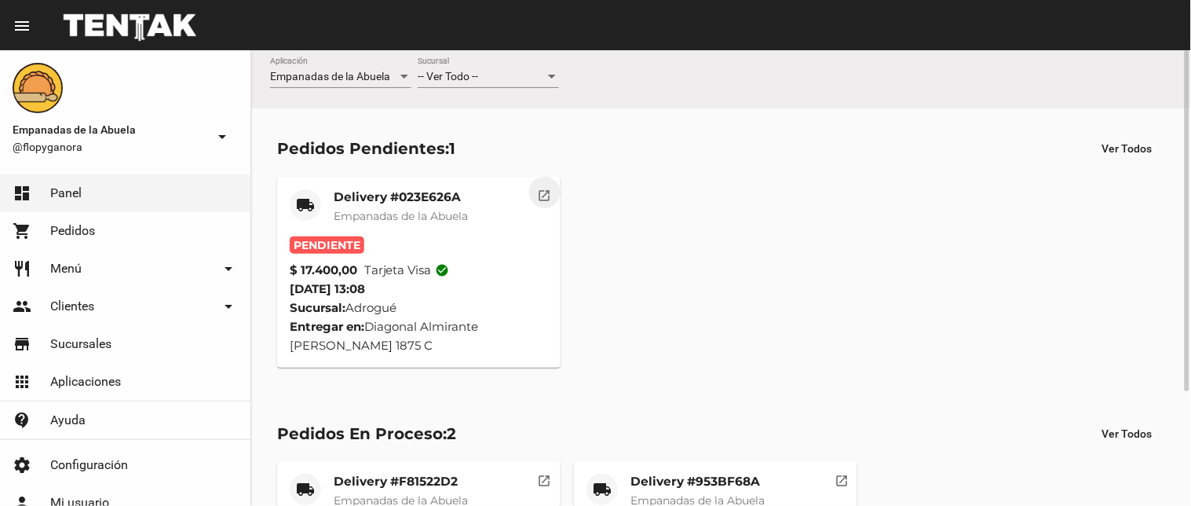
click at [540, 192] on mat-icon "open_in_new" at bounding box center [545, 193] width 14 height 14
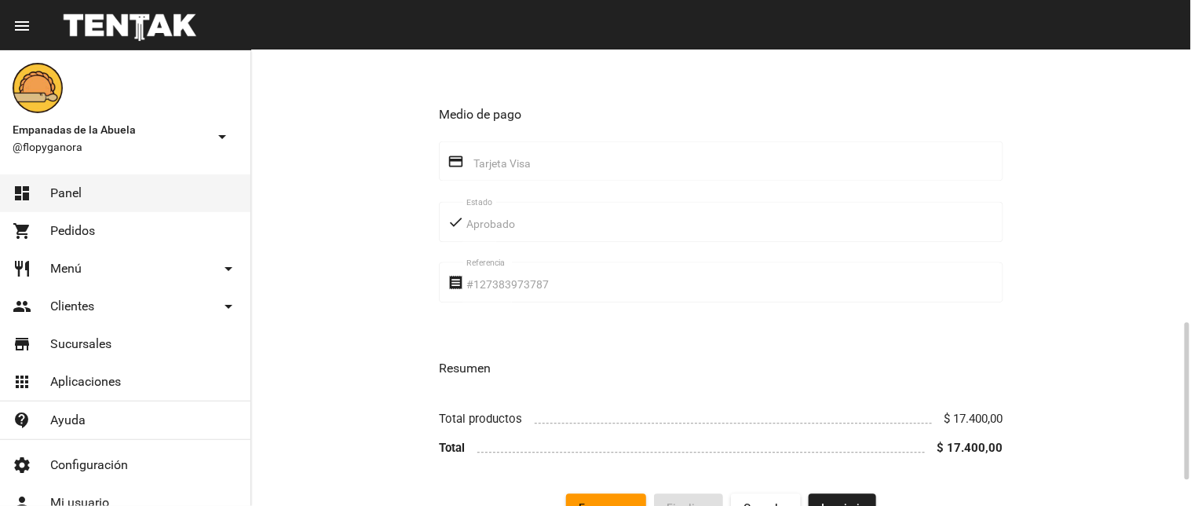
scroll to position [859, 0]
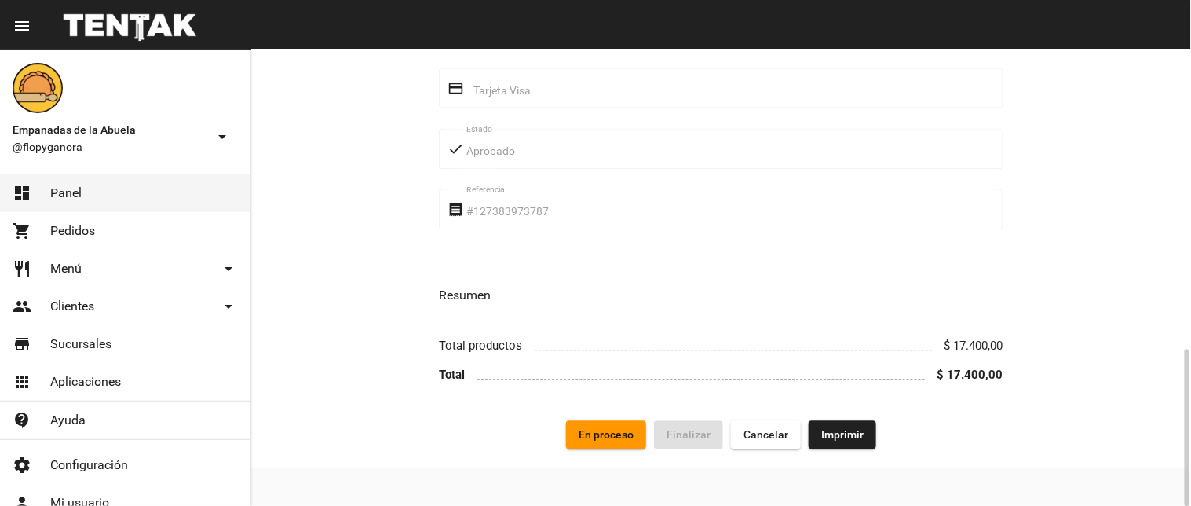
click at [608, 425] on button "En proceso" at bounding box center [606, 434] width 80 height 28
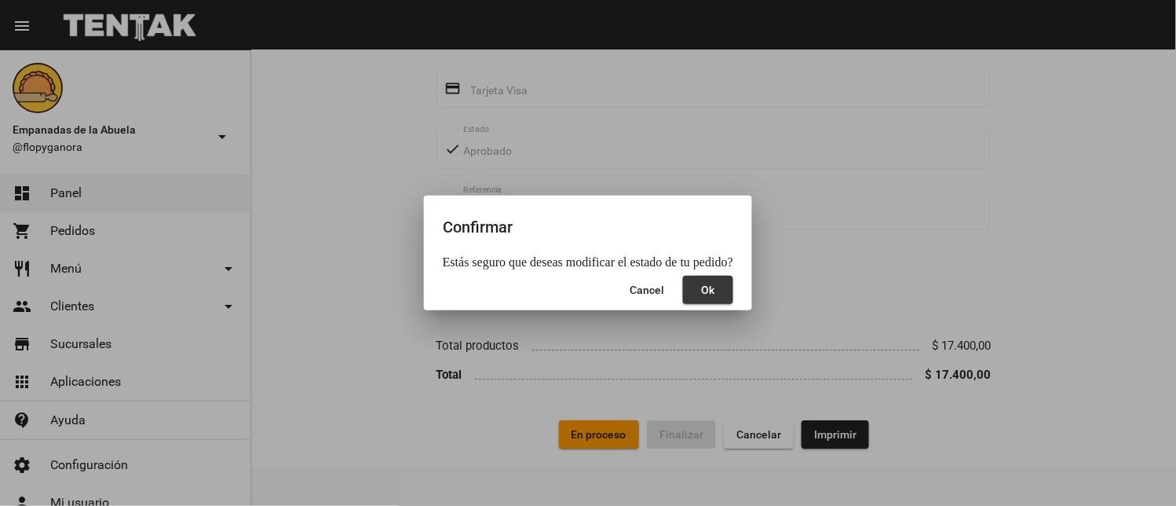
click at [693, 281] on button "Ok" at bounding box center [708, 290] width 50 height 28
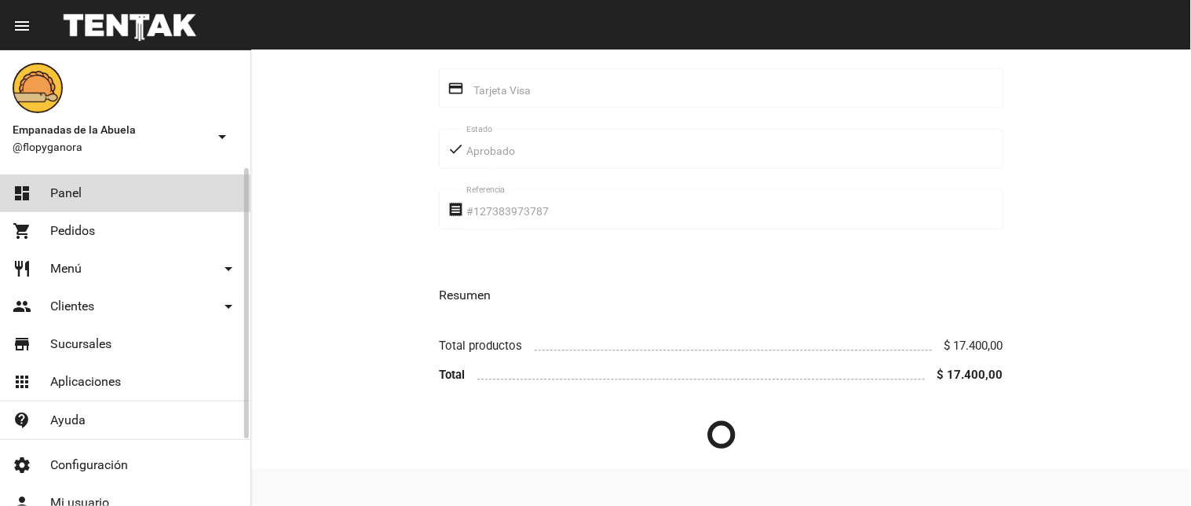
click at [123, 181] on link "dashboard Panel" at bounding box center [125, 193] width 250 height 38
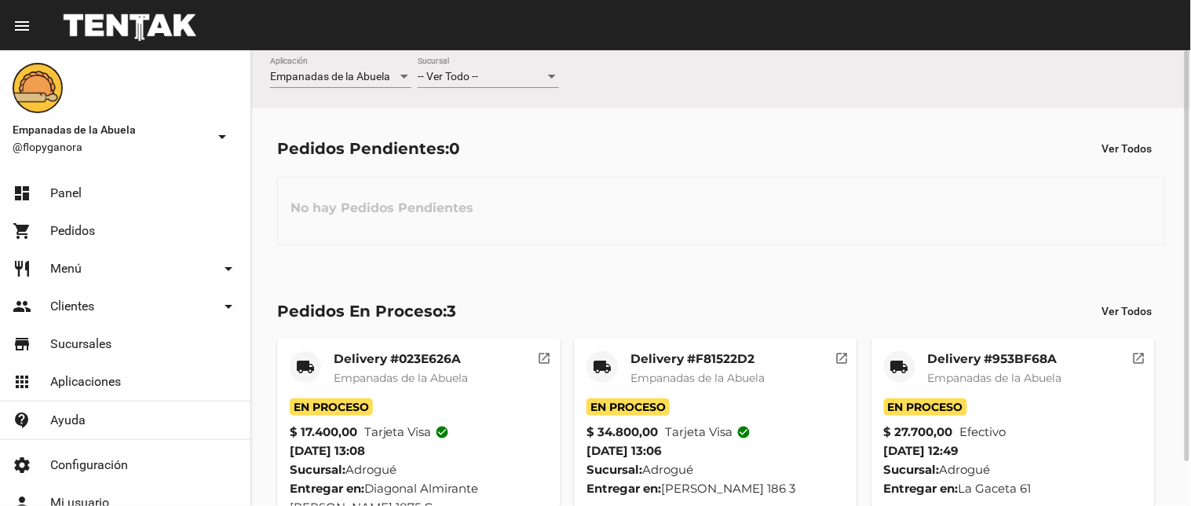
click at [842, 355] on mat-icon "open_in_new" at bounding box center [841, 356] width 14 height 14
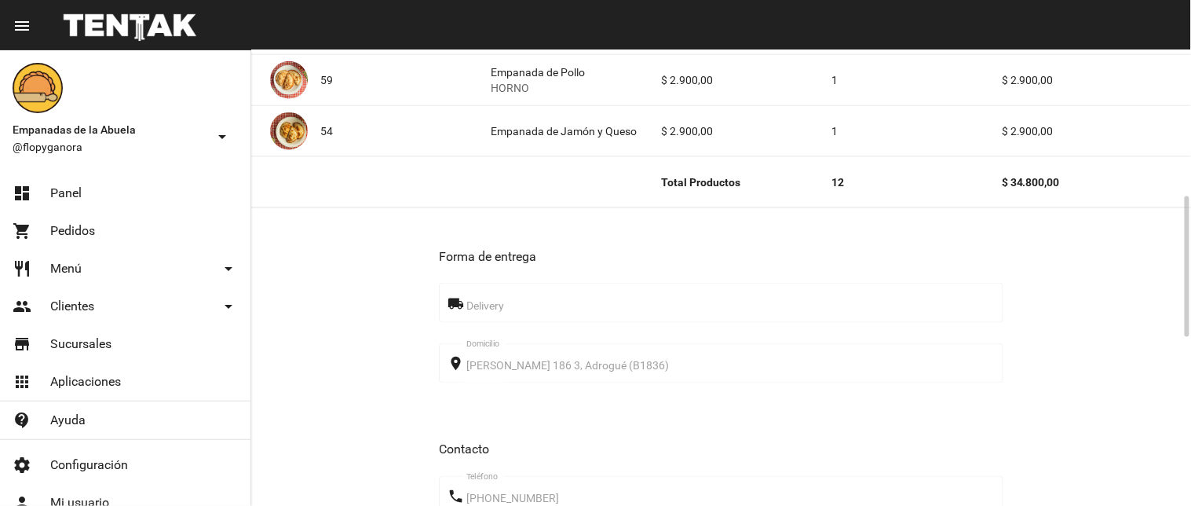
scroll to position [1013, 0]
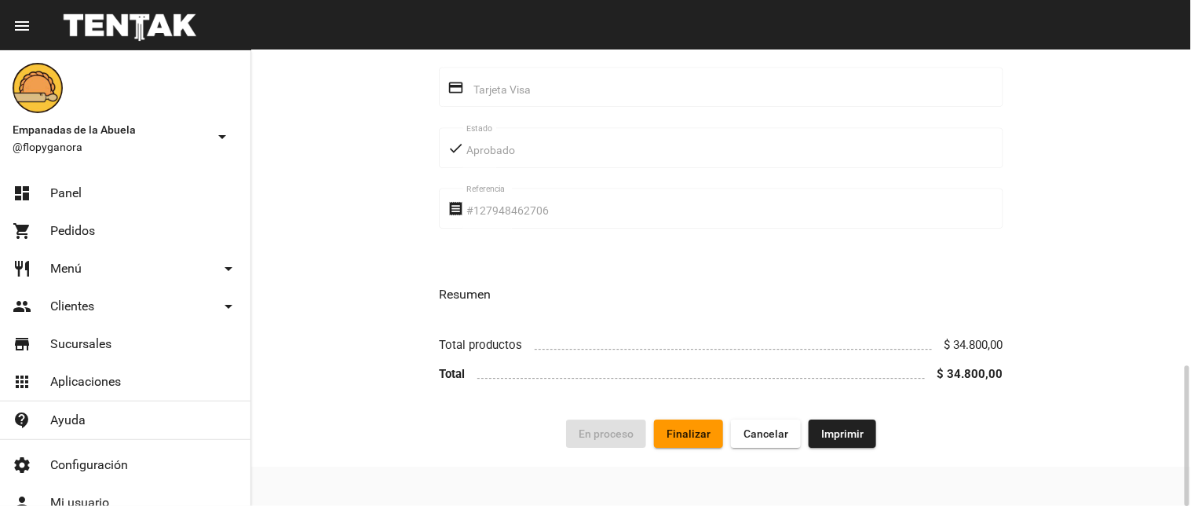
click at [663, 429] on button "Finalizar" at bounding box center [688, 433] width 69 height 28
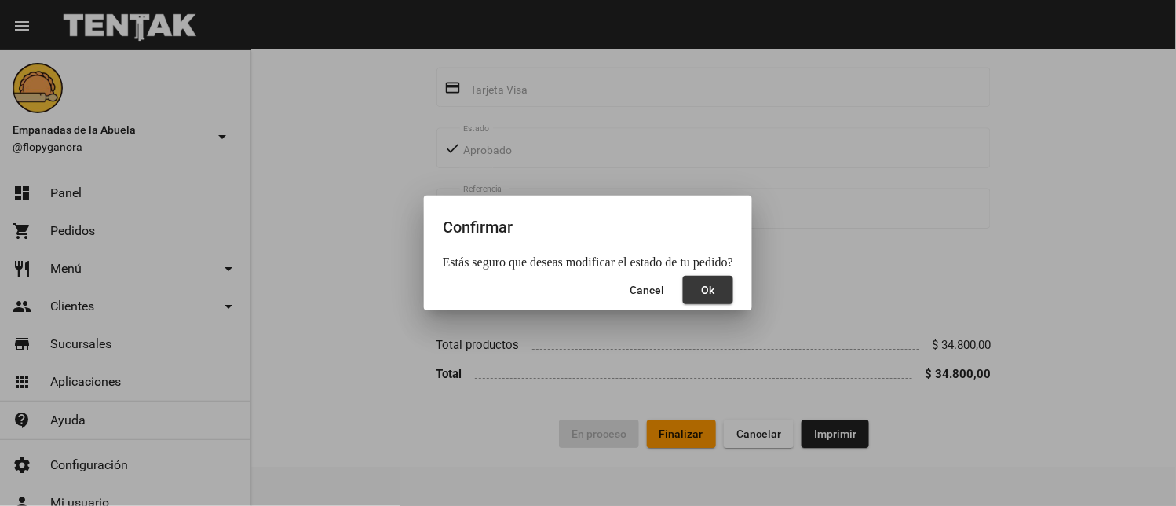
click at [696, 293] on button "Ok" at bounding box center [708, 290] width 50 height 28
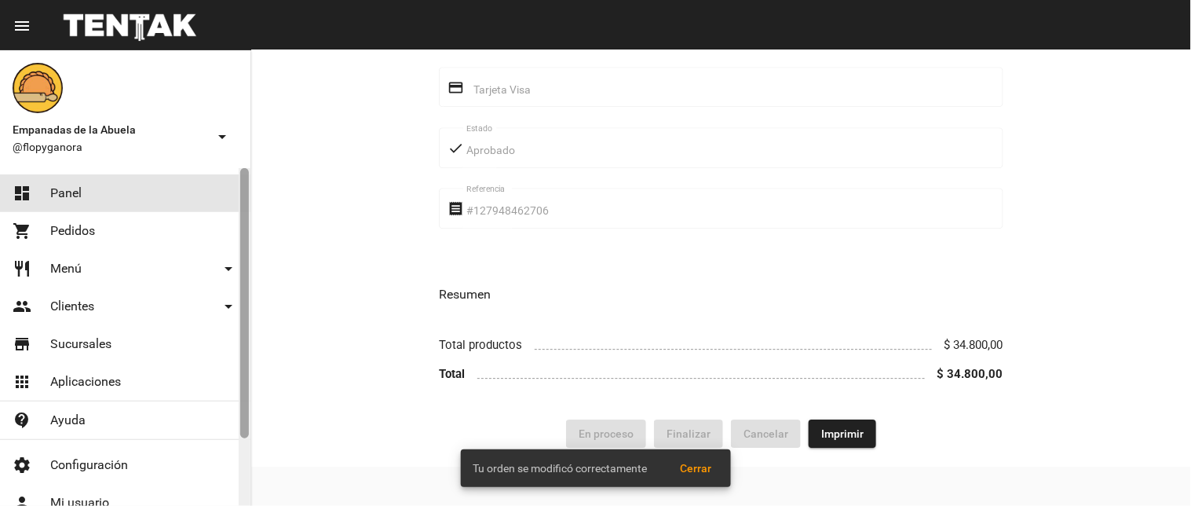
drag, startPoint x: 35, startPoint y: 188, endPoint x: 244, endPoint y: 225, distance: 212.8
click at [36, 188] on link "dashboard Panel" at bounding box center [125, 193] width 250 height 38
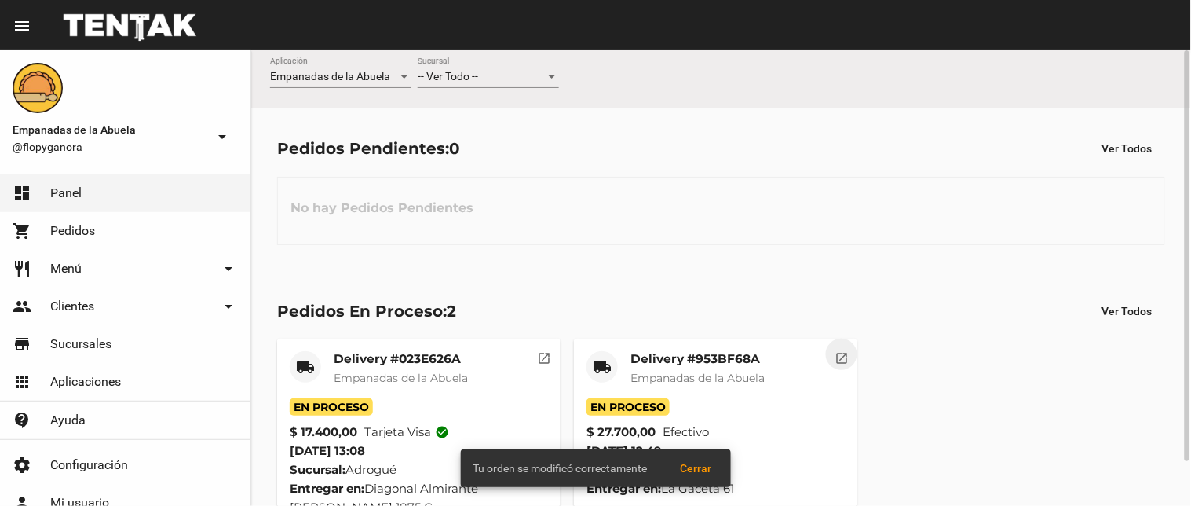
click at [838, 358] on mat-icon "open_in_new" at bounding box center [841, 356] width 14 height 14
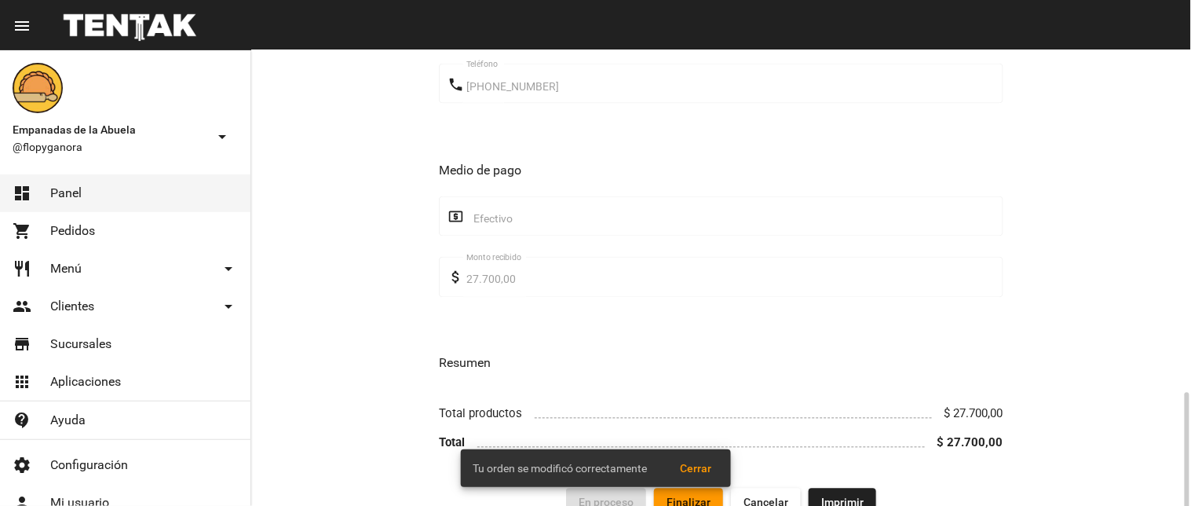
scroll to position [696, 0]
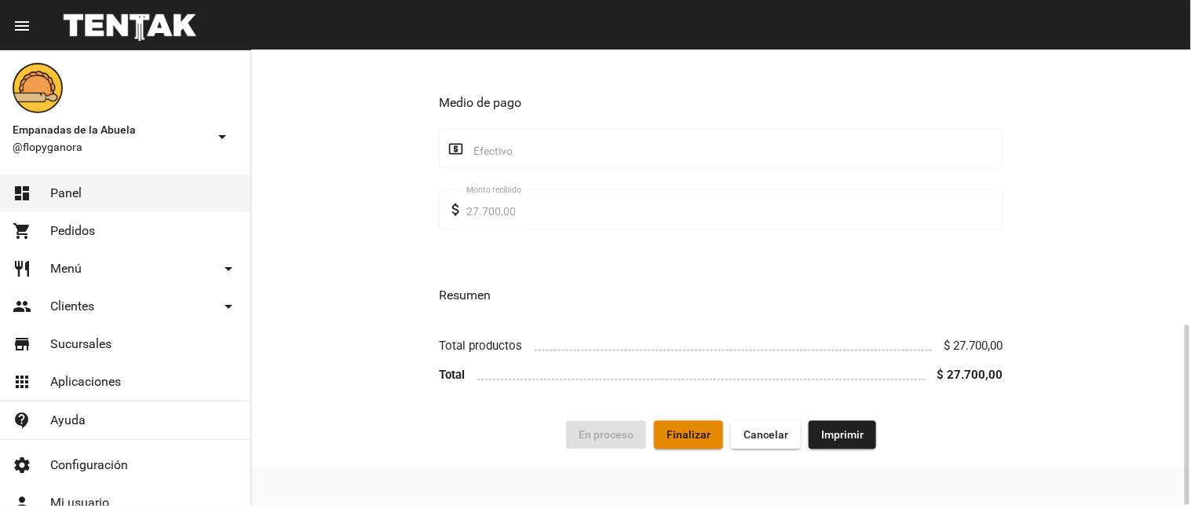
click at [697, 429] on span "Finalizar" at bounding box center [688, 435] width 44 height 13
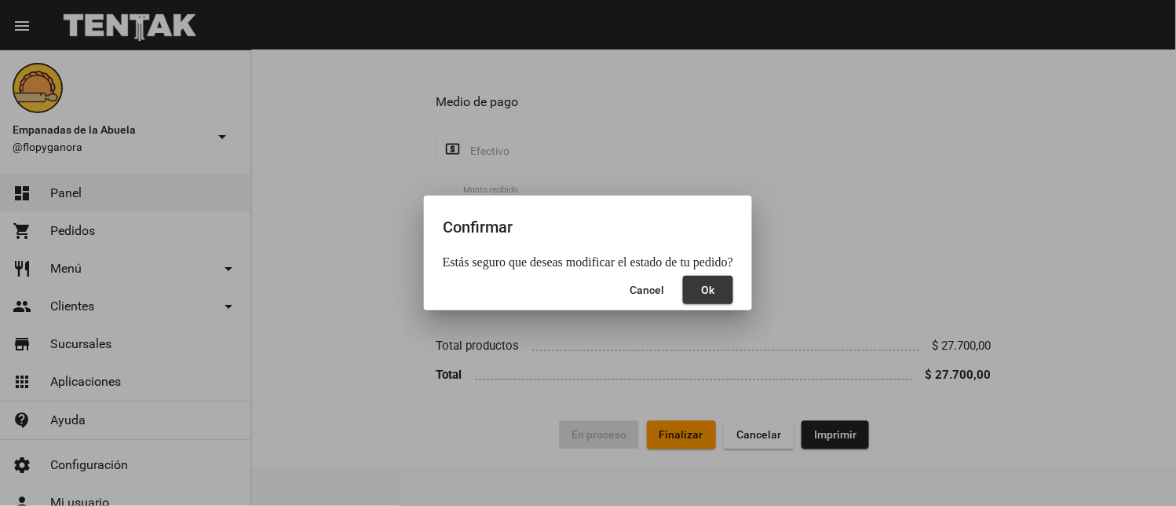
click at [720, 294] on button "Ok" at bounding box center [708, 290] width 50 height 28
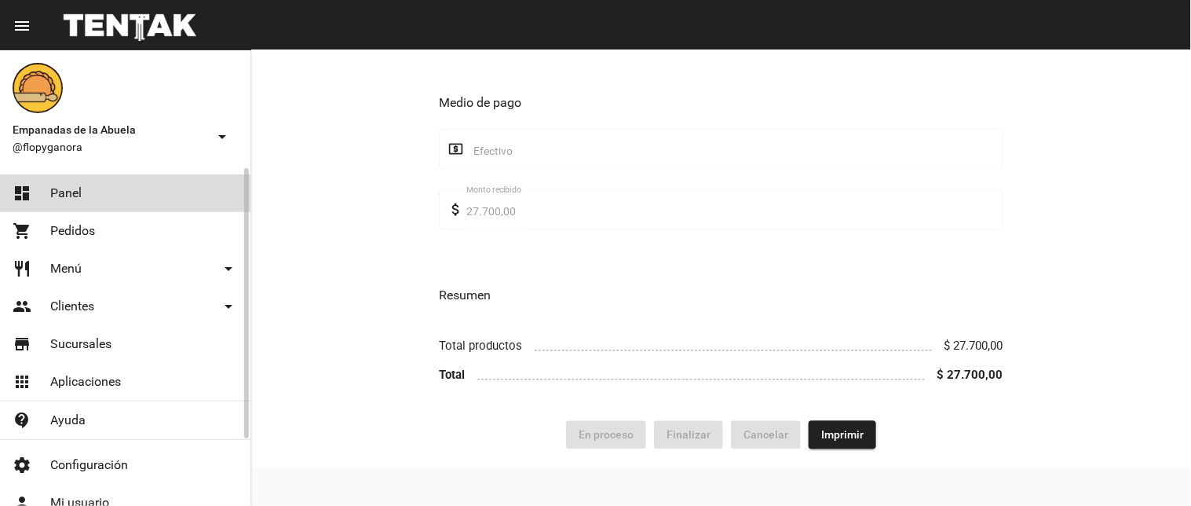
click at [189, 192] on link "dashboard Panel" at bounding box center [125, 193] width 250 height 38
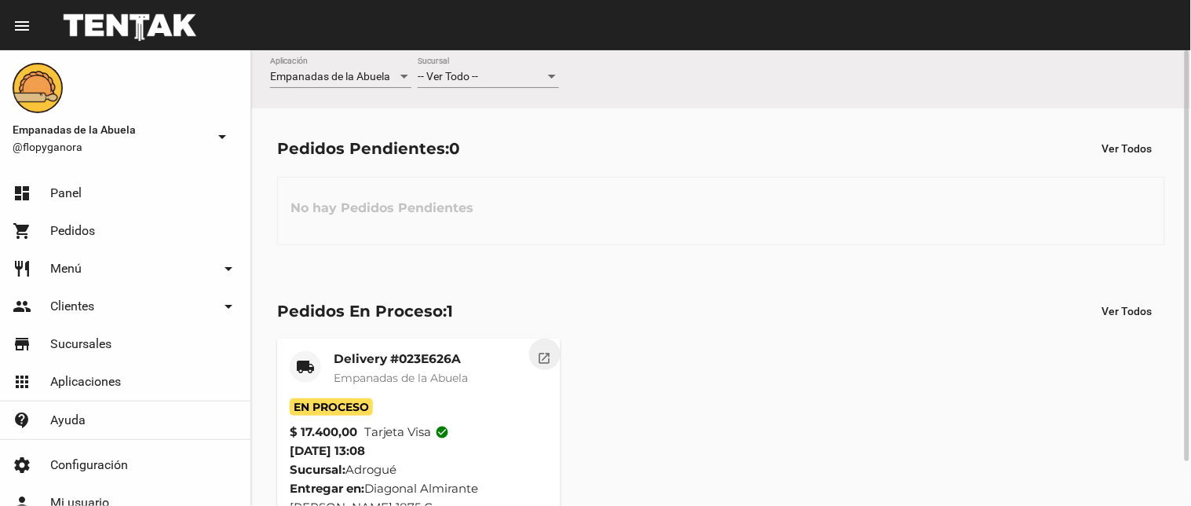
click at [553, 352] on button "open_in_new" at bounding box center [544, 353] width 31 height 31
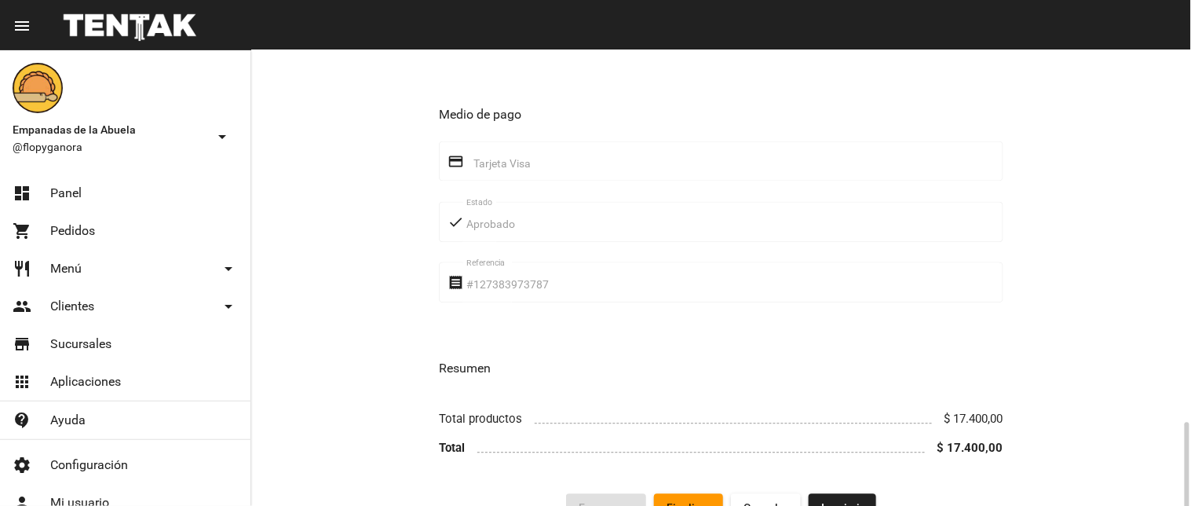
scroll to position [859, 0]
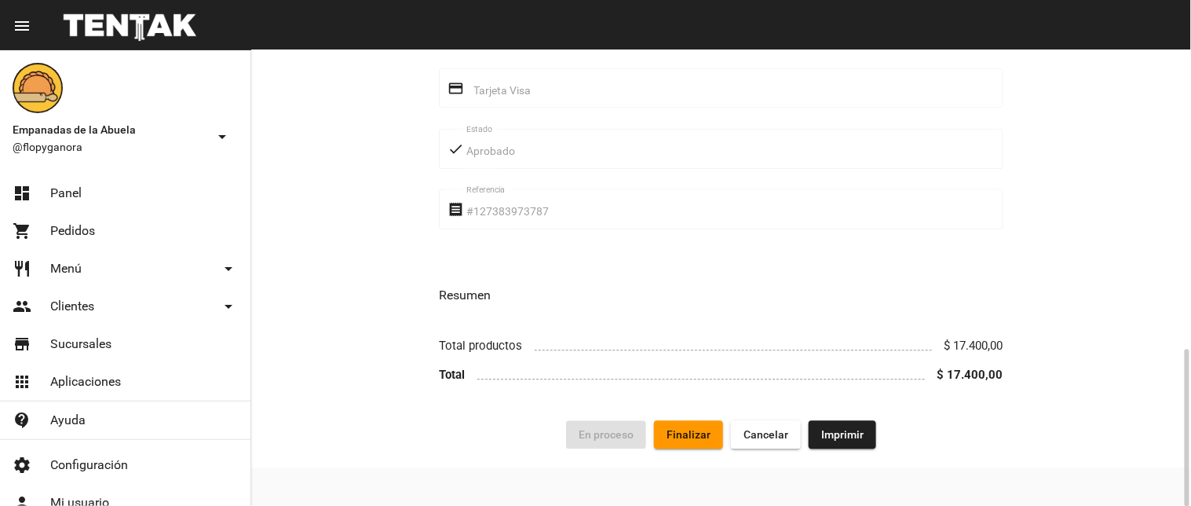
click at [710, 430] on span "Finalizar" at bounding box center [688, 434] width 44 height 13
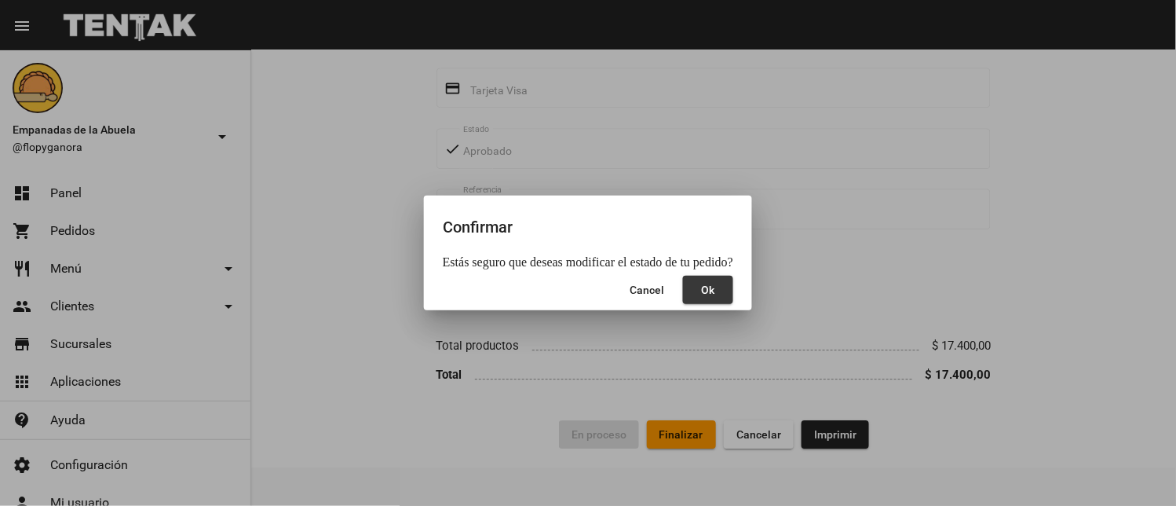
click at [723, 276] on button "Ok" at bounding box center [708, 290] width 50 height 28
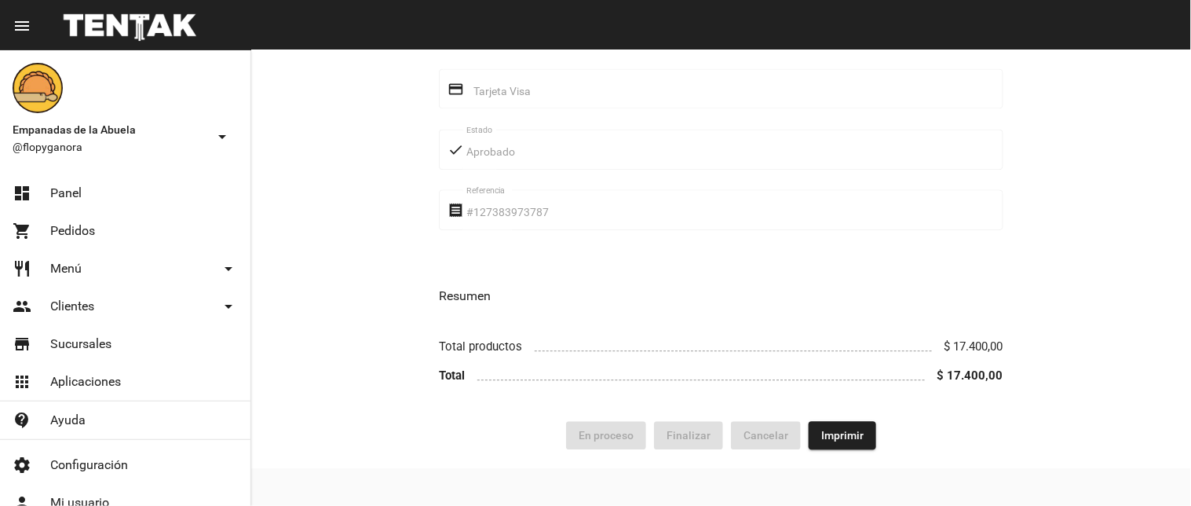
scroll to position [74, 0]
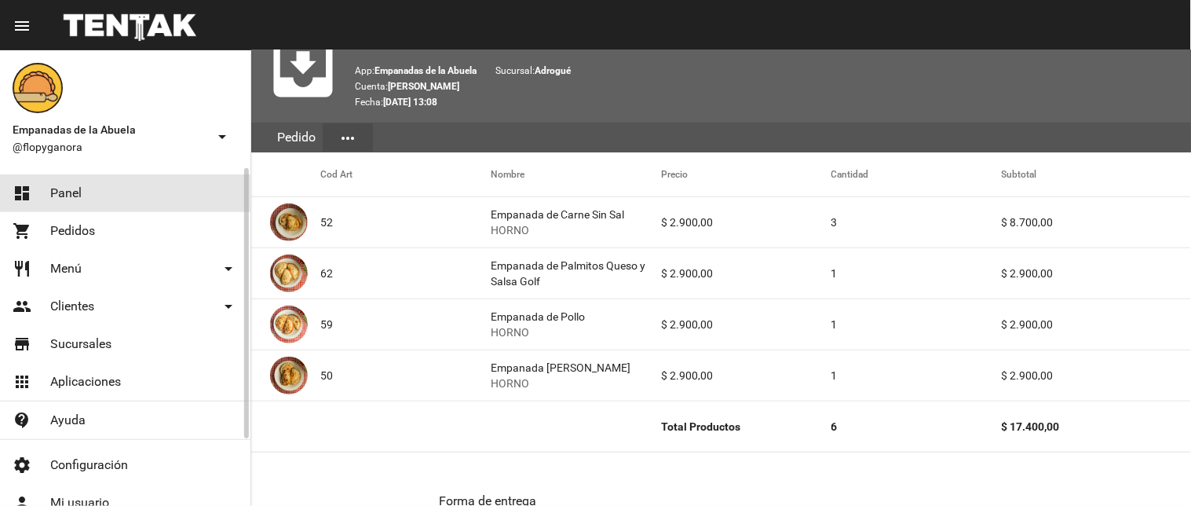
click at [45, 206] on link "dashboard Panel" at bounding box center [125, 193] width 250 height 38
